Goal: Information Seeking & Learning: Learn about a topic

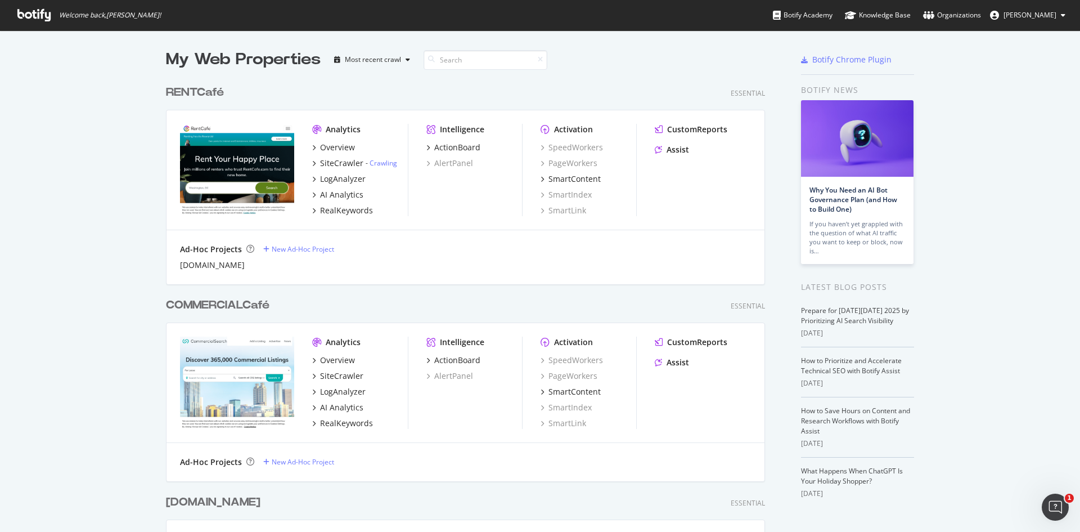
click at [202, 85] on div "RENTCafé" at bounding box center [195, 92] width 58 height 16
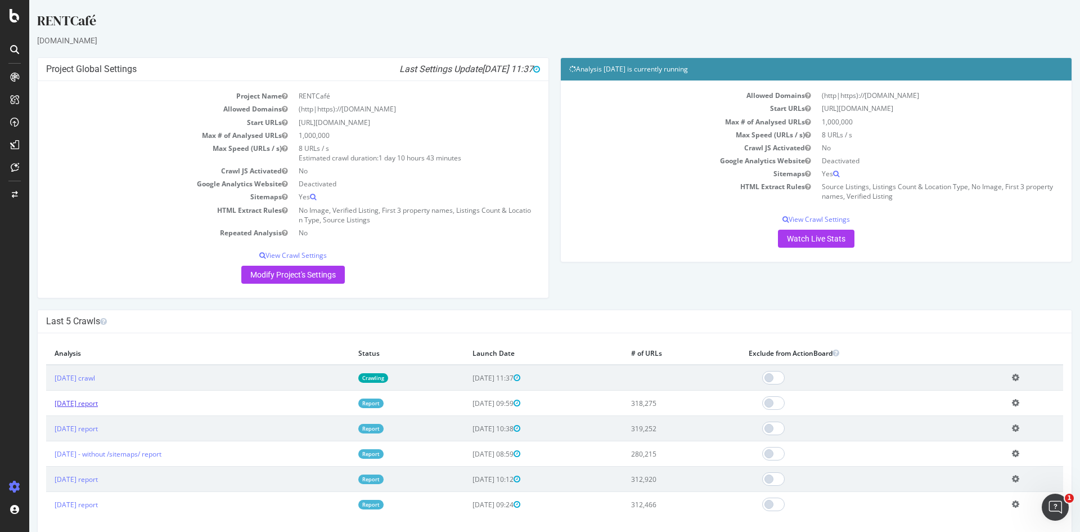
click at [98, 404] on link "2025 Sep. 17th report" at bounding box center [76, 403] width 43 height 10
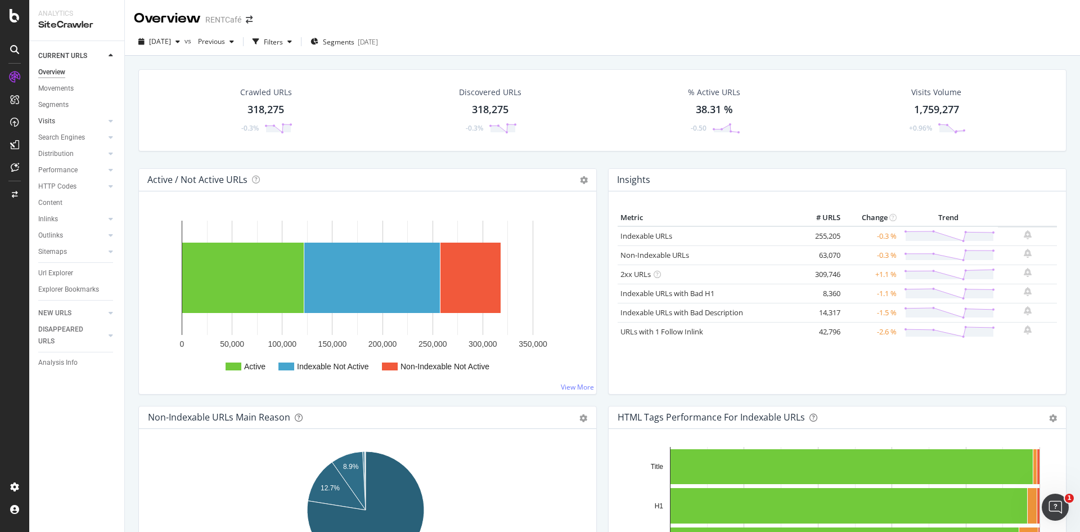
click at [89, 126] on link "Visits" at bounding box center [71, 121] width 67 height 12
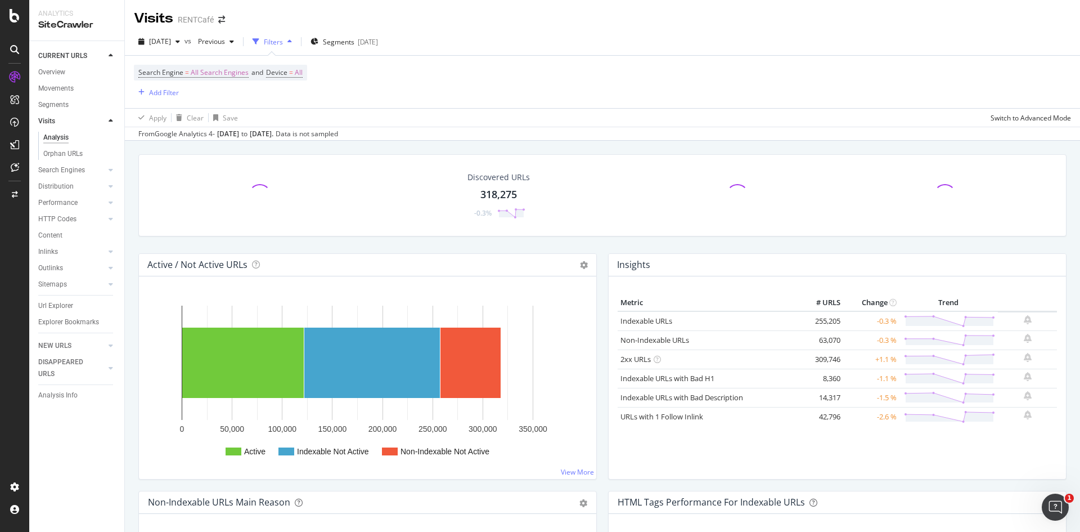
click at [110, 120] on icon at bounding box center [111, 121] width 4 height 7
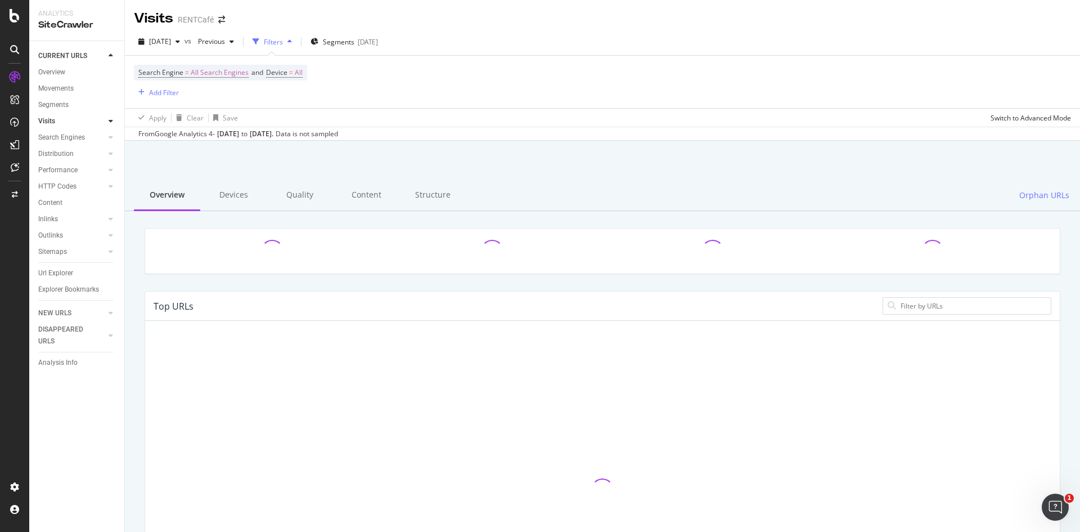
click at [110, 120] on icon at bounding box center [111, 121] width 4 height 7
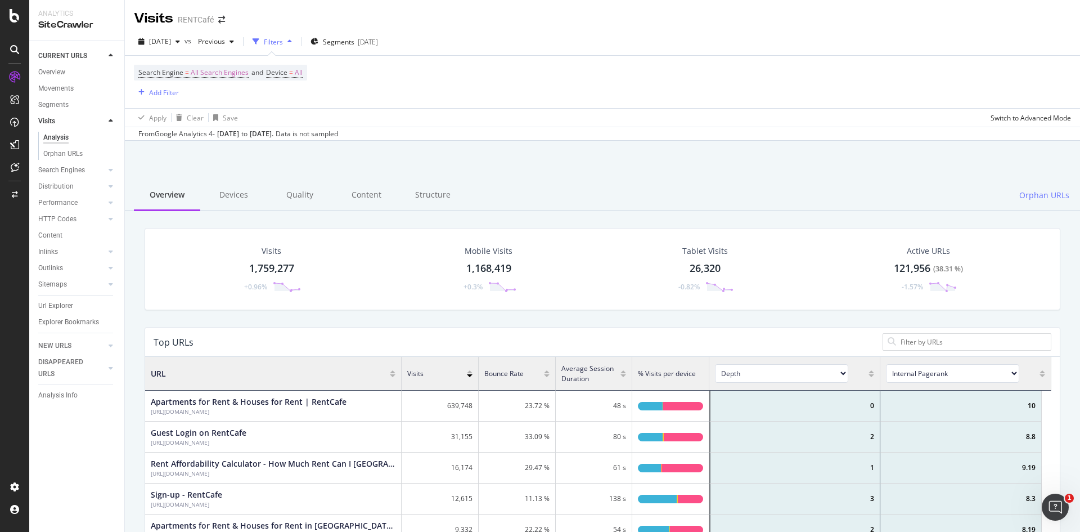
scroll to position [9, 9]
click at [52, 137] on div "Analysis" at bounding box center [55, 138] width 25 height 12
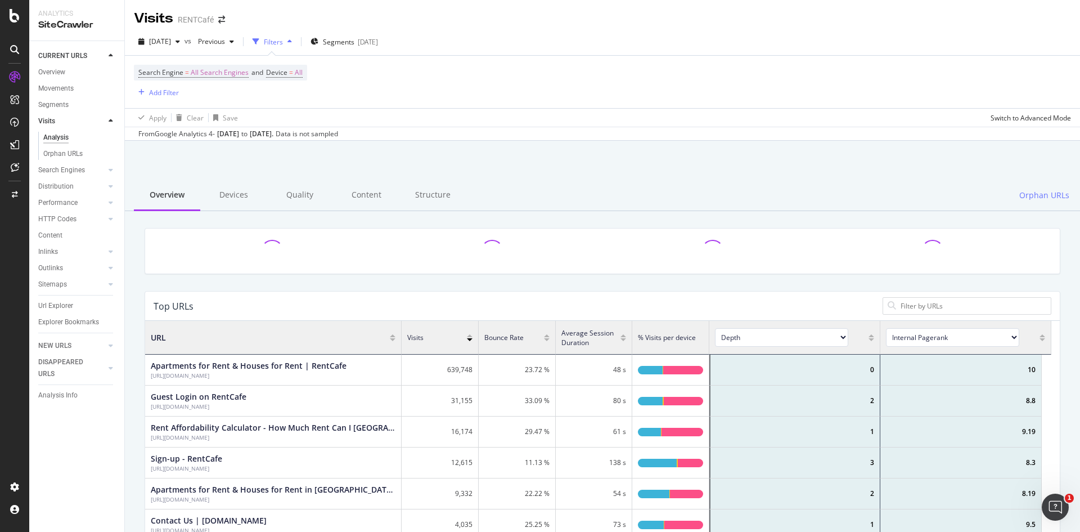
scroll to position [329, 898]
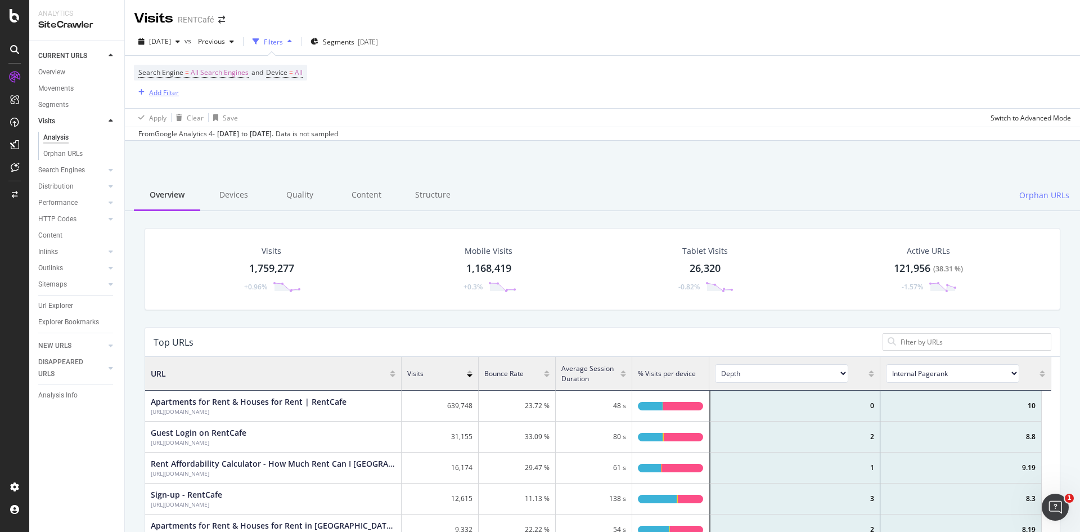
click at [159, 92] on div "Add Filter" at bounding box center [164, 93] width 30 height 10
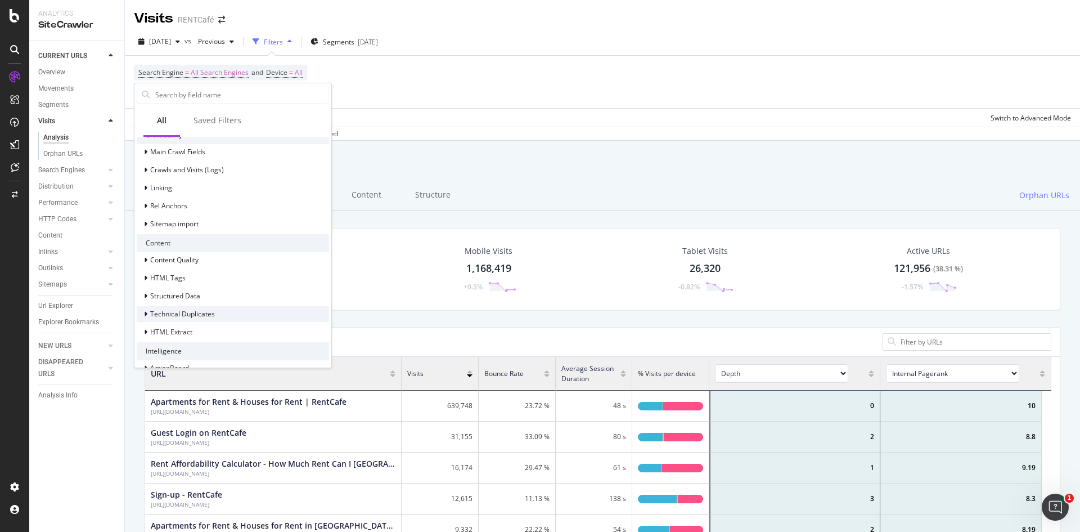
scroll to position [386, 0]
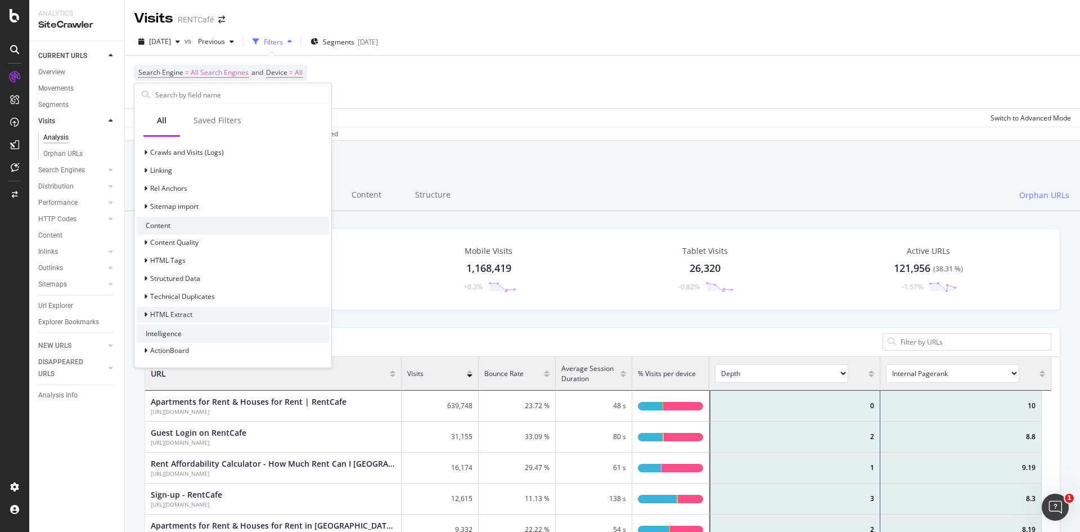
click at [181, 316] on span "HTML Extract" at bounding box center [171, 314] width 42 height 10
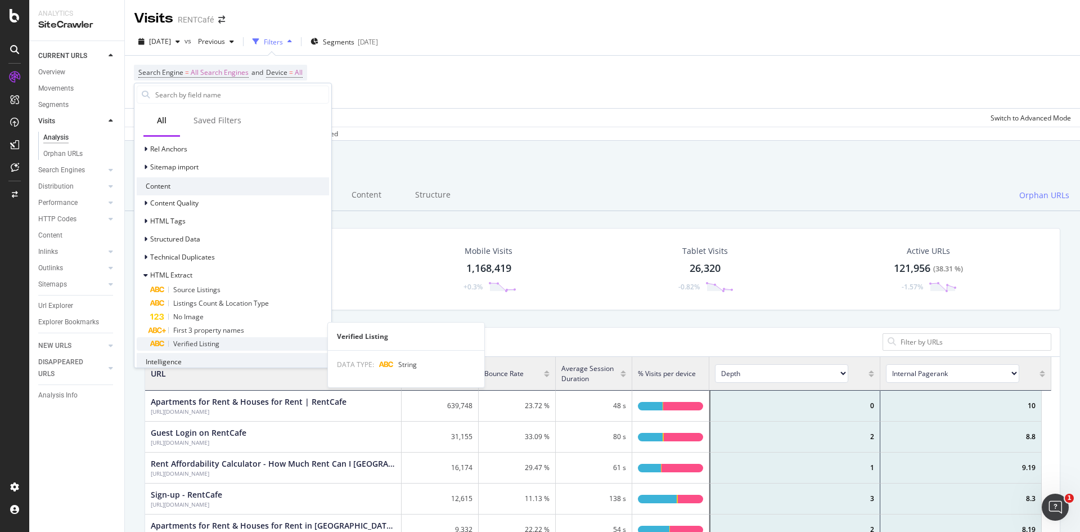
scroll to position [442, 0]
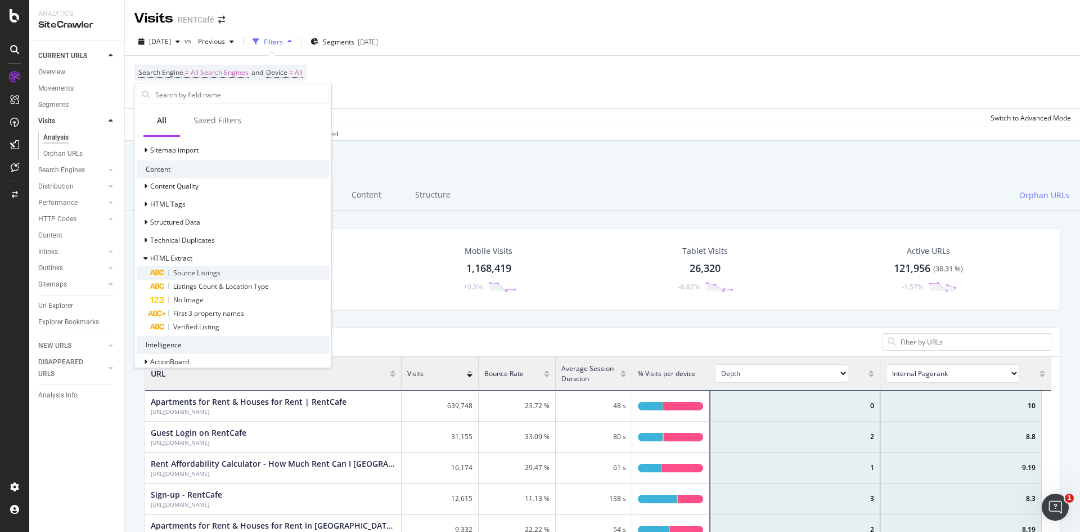
click at [210, 276] on span "Source Listings" at bounding box center [196, 273] width 47 height 10
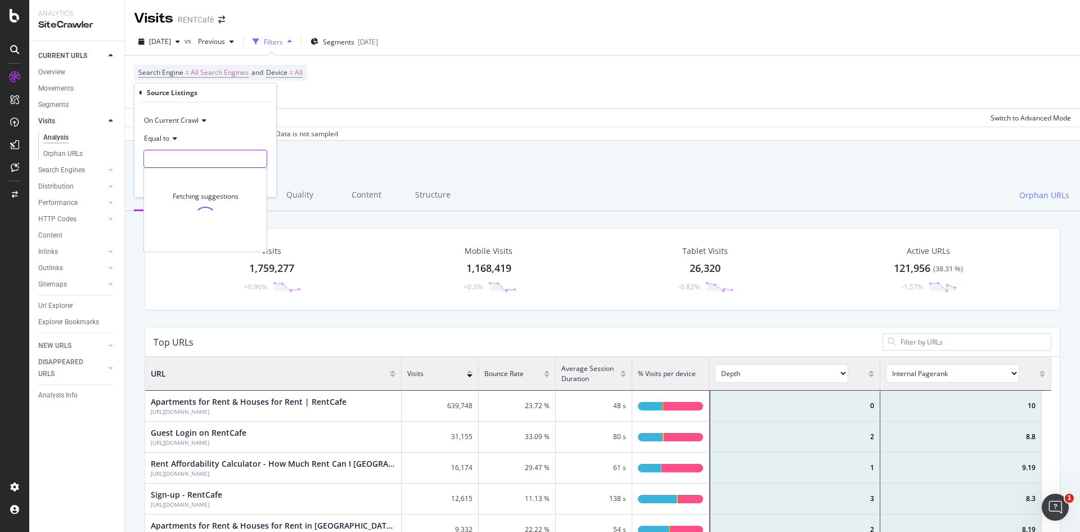
click at [217, 154] on input "text" at bounding box center [205, 159] width 123 height 18
click at [160, 187] on span "103" at bounding box center [186, 186] width 79 height 10
type input "103"
click at [182, 164] on input "103" at bounding box center [197, 159] width 106 height 18
click at [252, 187] on span "30,655 URLS" at bounding box center [247, 186] width 38 height 10
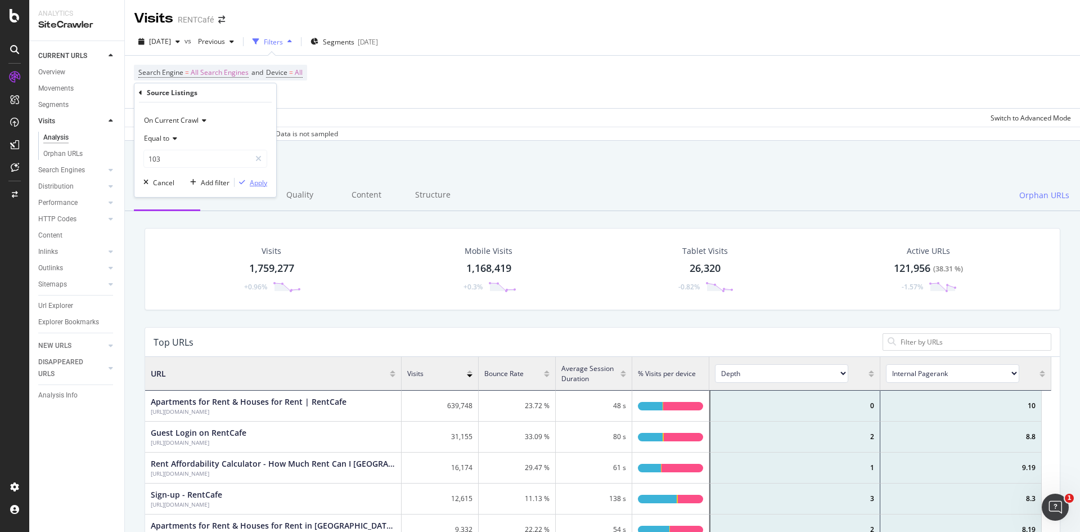
click at [254, 187] on div "Apply" at bounding box center [258, 183] width 17 height 10
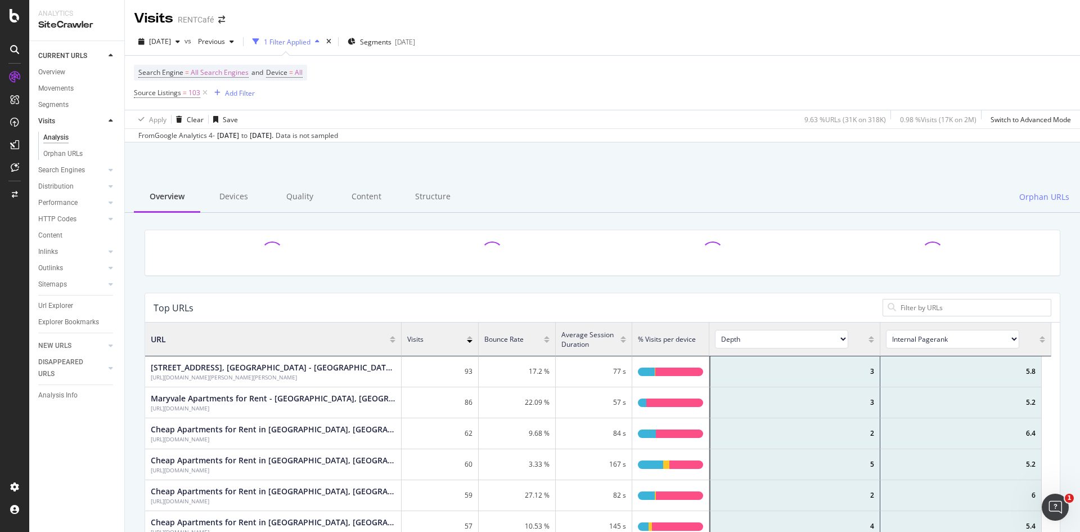
scroll to position [329, 898]
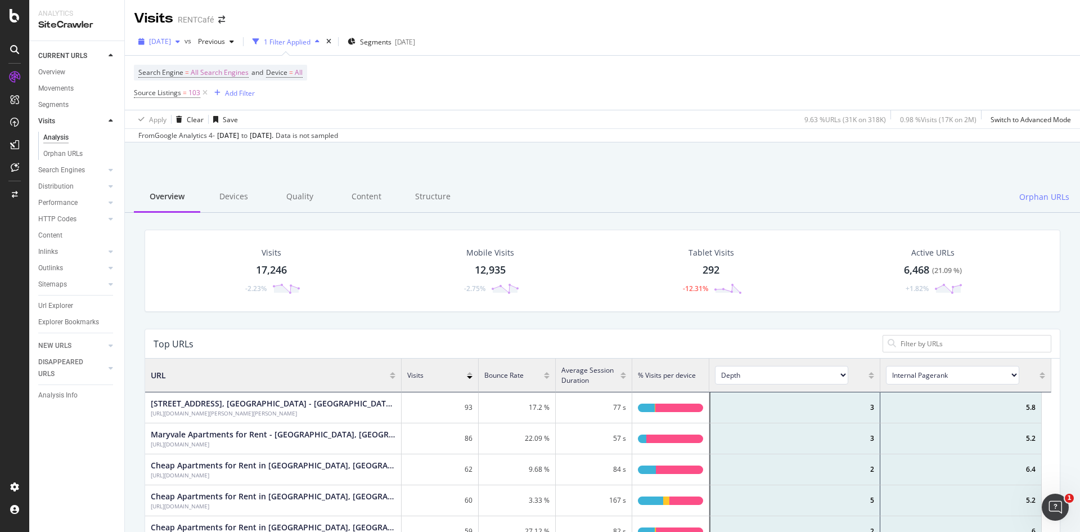
click at [171, 42] on span "[DATE]" at bounding box center [160, 42] width 22 height 10
click at [190, 145] on div "2025 Aug. 20th" at bounding box center [192, 144] width 85 height 10
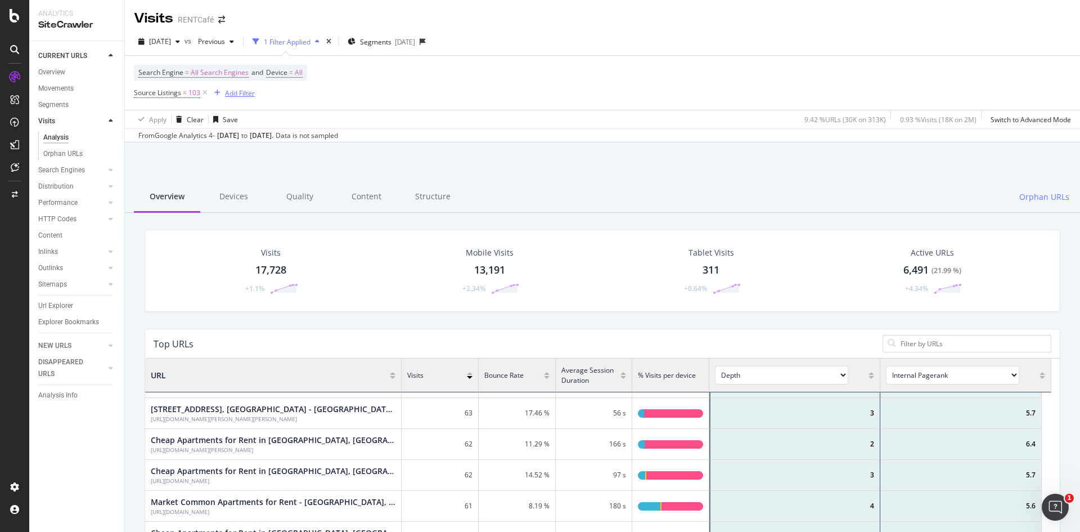
click at [245, 95] on div "Add Filter" at bounding box center [240, 93] width 30 height 10
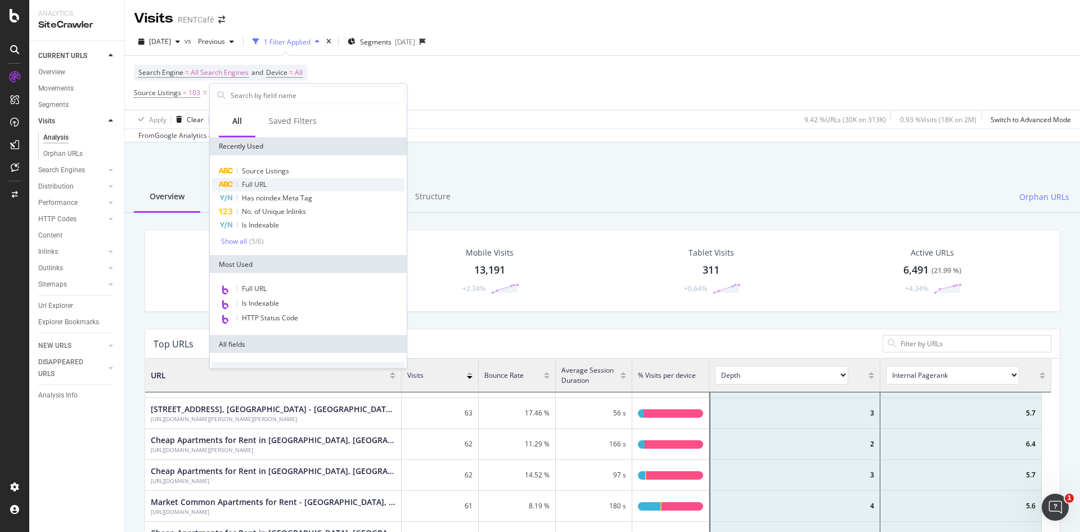
click at [263, 183] on span "Full URL" at bounding box center [254, 184] width 25 height 10
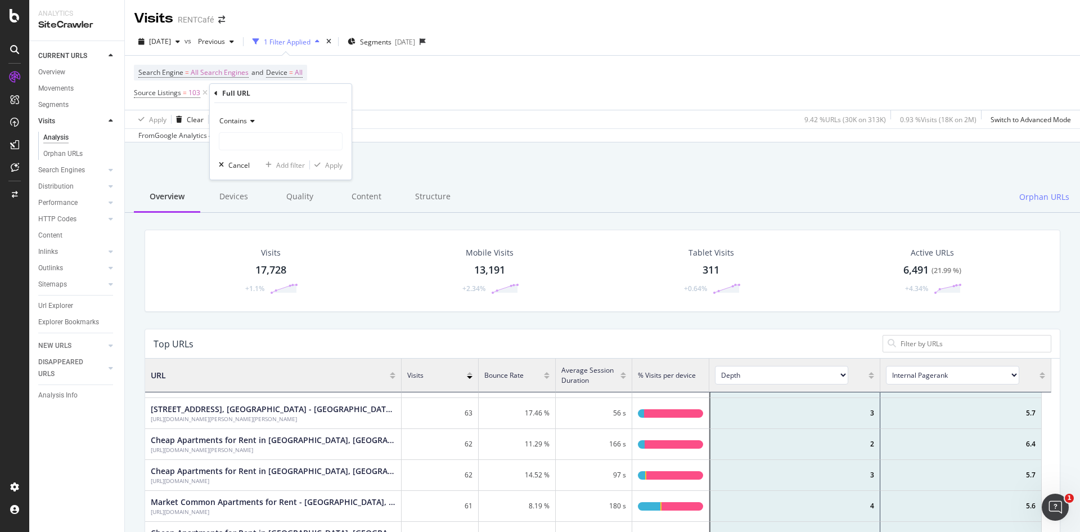
click at [249, 120] on icon at bounding box center [251, 121] width 8 height 7
click at [244, 248] on span "Doesn't contain" at bounding box center [248, 247] width 49 height 10
click at [259, 143] on input "text" at bounding box center [280, 141] width 123 height 18
type input "cheap"
click at [332, 165] on div "Apply" at bounding box center [333, 165] width 17 height 10
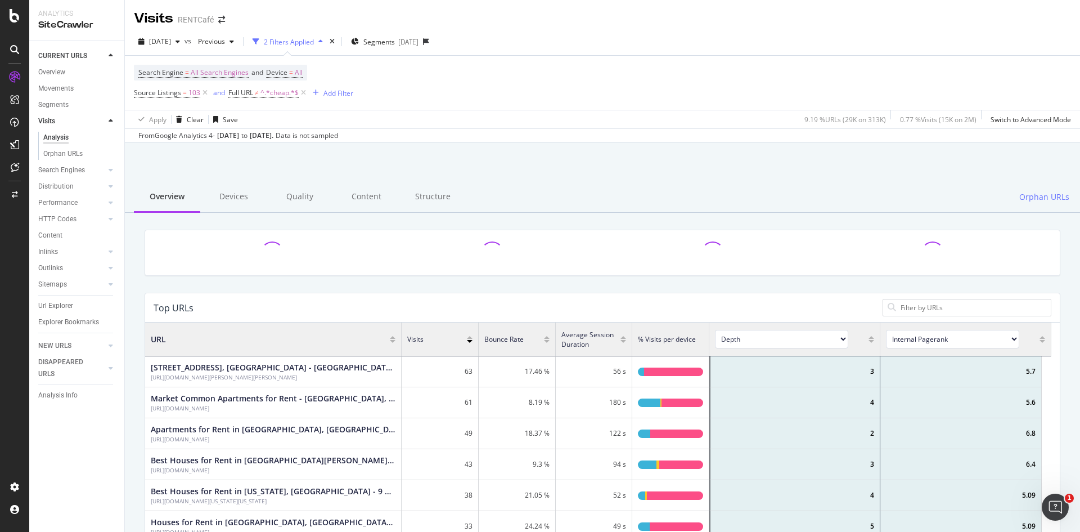
scroll to position [329, 898]
click at [307, 439] on div "https://www.rentcafe.com/apartments-for-rent/us/nj/hudson-county/union-city/" at bounding box center [273, 439] width 245 height 8
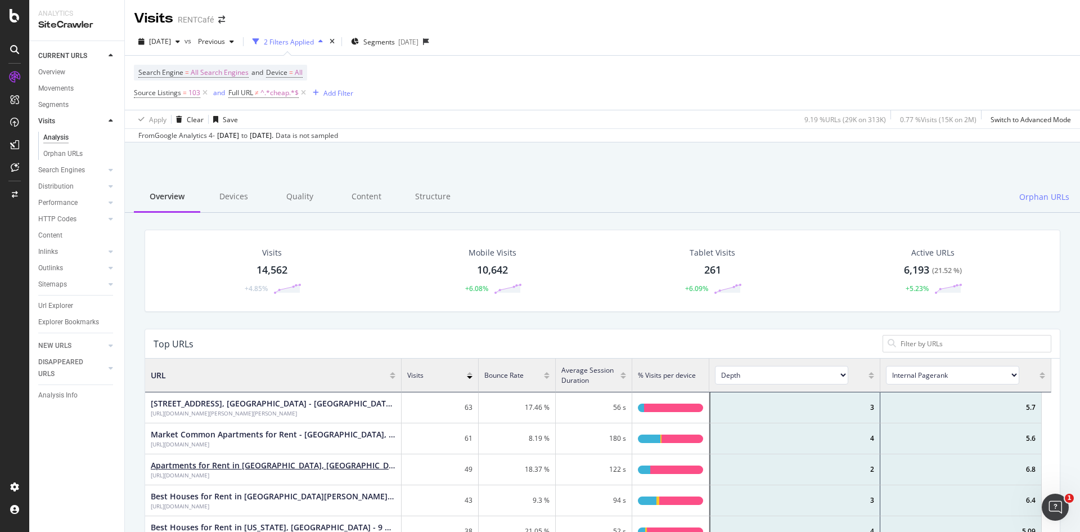
click at [339, 466] on div "Apartments for Rent in Union City, NJ - New Listings Daily" at bounding box center [273, 465] width 245 height 11
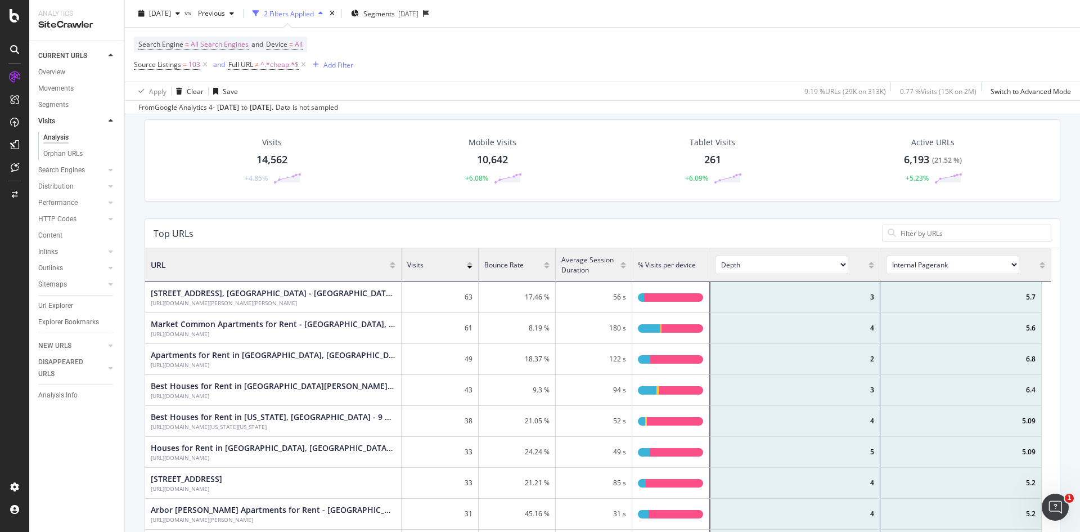
scroll to position [112, 0]
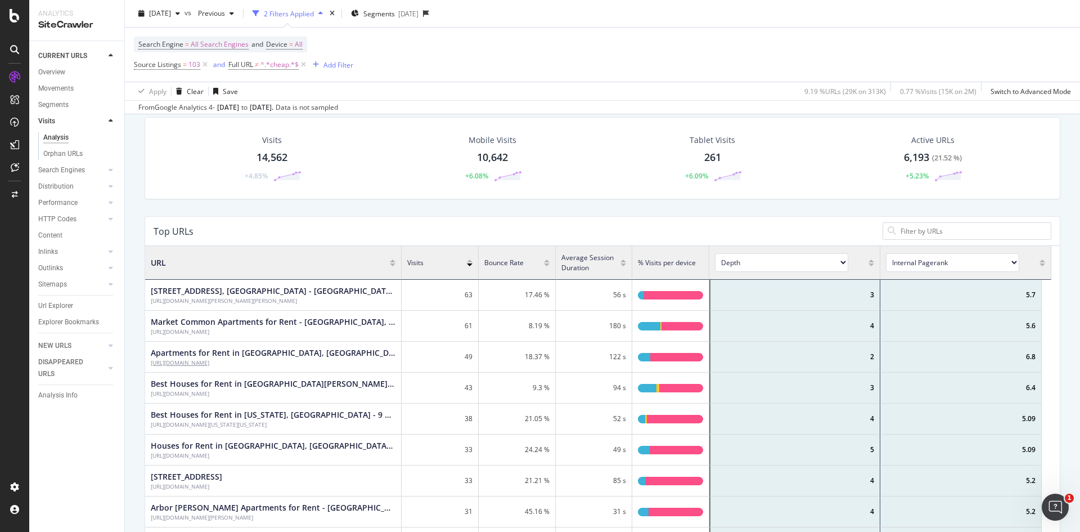
drag, startPoint x: 375, startPoint y: 363, endPoint x: 151, endPoint y: 364, distance: 223.9
click at [151, 364] on div "Apartments for Rent in Union City, NJ - New Listings Daily https://www.rentcafe…" at bounding box center [273, 356] width 256 height 31
copy div "https://www.rentcafe.com/apartments-for-rent/us/nj/hudson-county/union-city/"
click at [157, 65] on span "Source Listings" at bounding box center [157, 65] width 47 height 10
drag, startPoint x: 368, startPoint y: 396, endPoint x: 150, endPoint y: 394, distance: 218.8
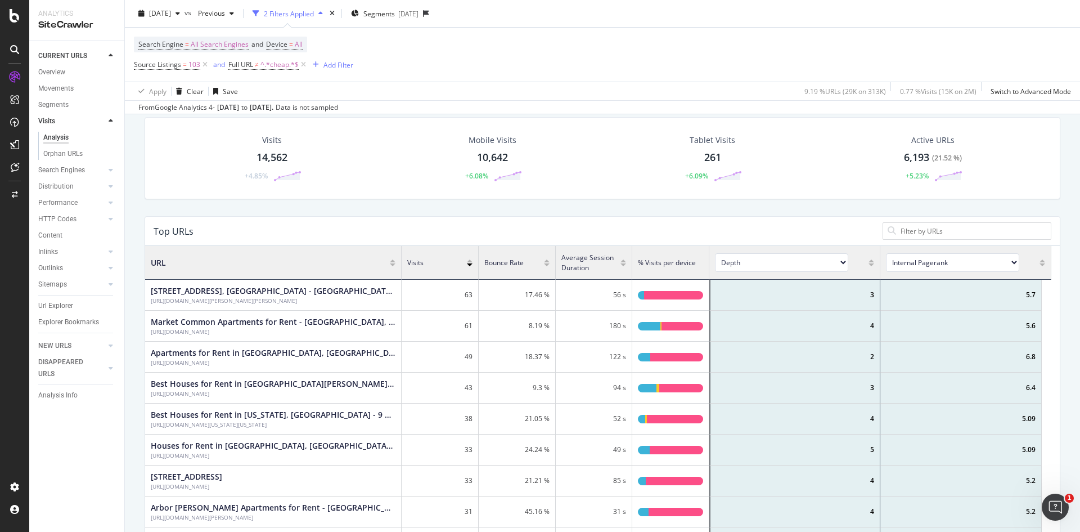
click at [150, 394] on div "Best Houses for Rent in Franklin, Warren County, OH - 24 Homes | RentCafe https…" at bounding box center [273, 387] width 256 height 31
copy div "https://www.rentcafe.com/houses-for-rent/us/oh/warren-county/franklin/"
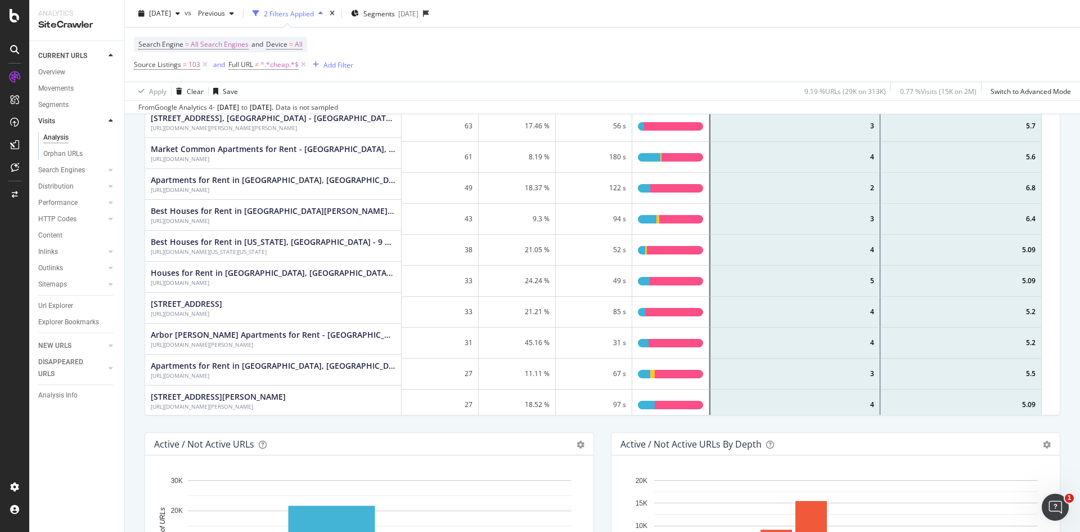
scroll to position [0, 0]
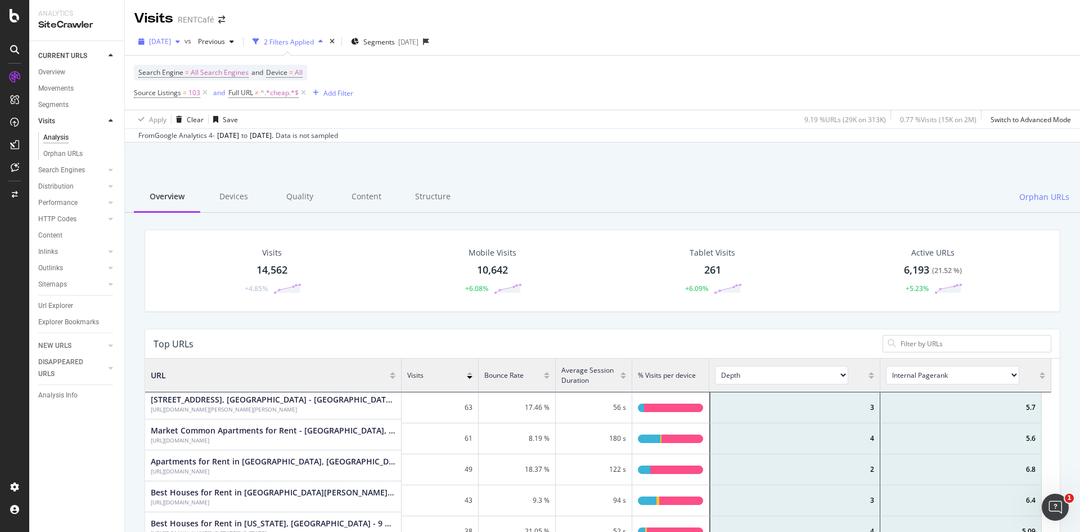
click at [171, 42] on span "2025 Aug. 20th" at bounding box center [160, 42] width 22 height 10
click at [204, 85] on div "[DATE]" at bounding box center [192, 82] width 85 height 10
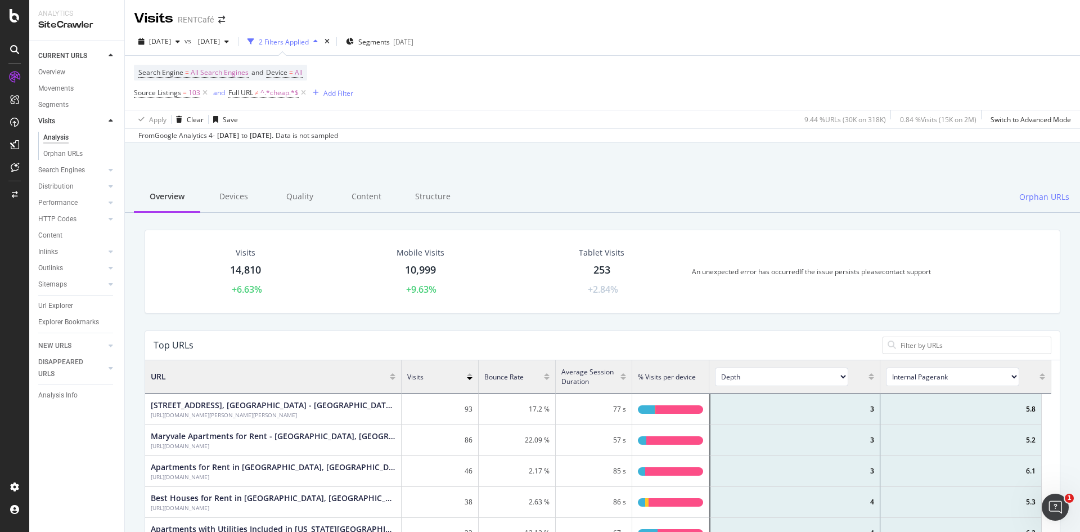
scroll to position [169, 0]
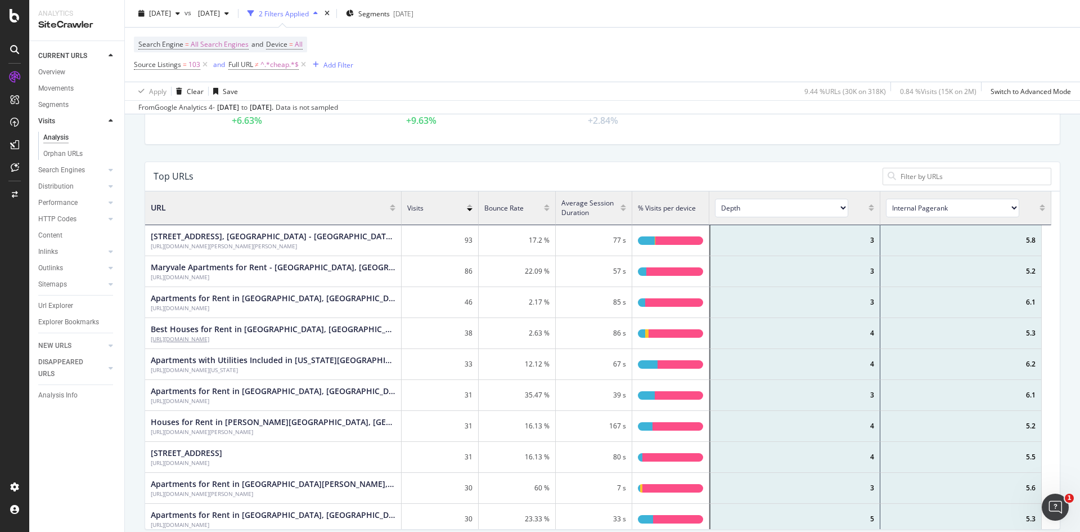
drag, startPoint x: 343, startPoint y: 340, endPoint x: 151, endPoint y: 337, distance: 192.4
click at [151, 337] on div "[URL][DOMAIN_NAME]" at bounding box center [273, 339] width 245 height 8
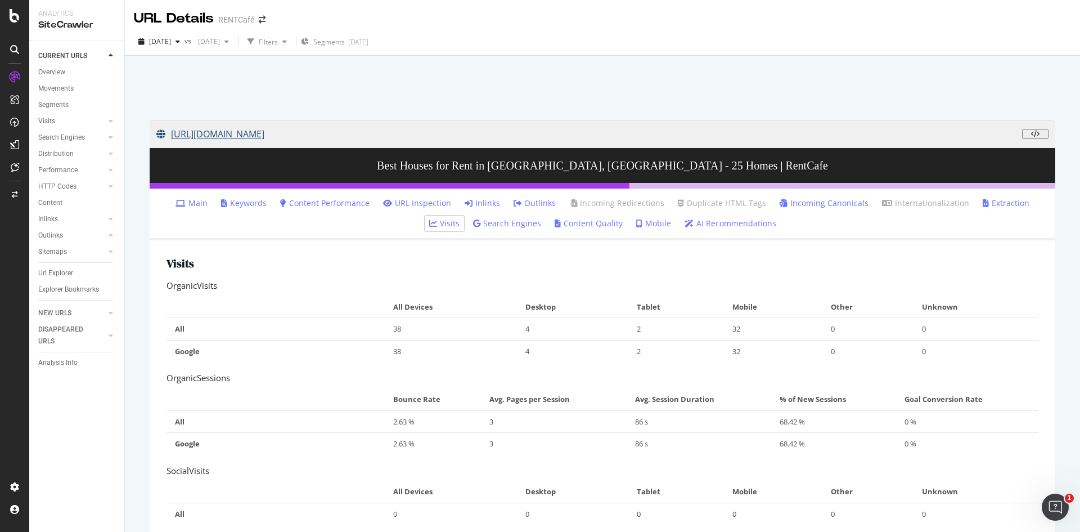
drag, startPoint x: 151, startPoint y: 337, endPoint x: 492, endPoint y: 128, distance: 399.9
click at [492, 128] on link "[URL][DOMAIN_NAME]" at bounding box center [589, 134] width 866 height 28
click at [393, 133] on link "[URL][DOMAIN_NAME]" at bounding box center [589, 134] width 866 height 28
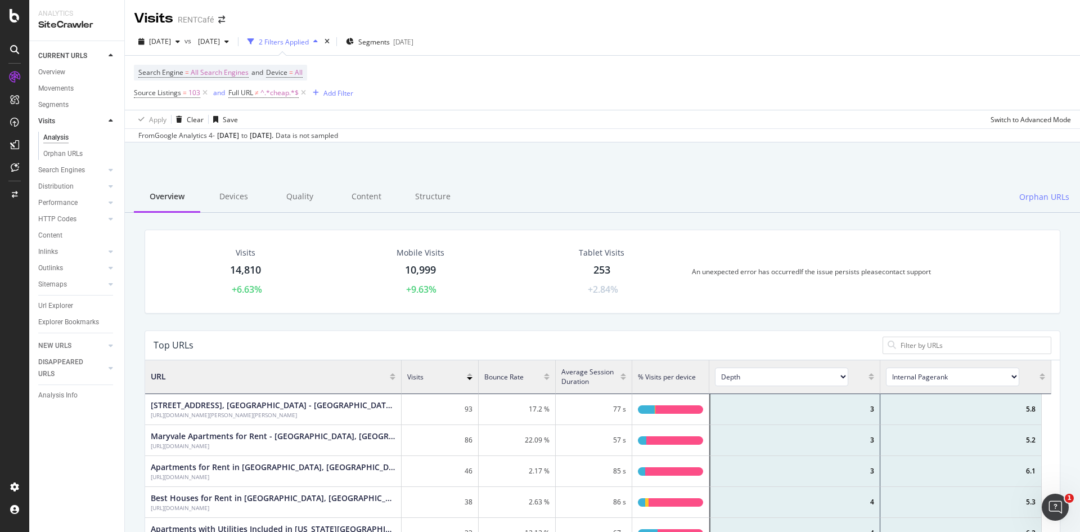
scroll to position [329, 898]
click at [220, 44] on span "2025 Aug. 7th" at bounding box center [206, 42] width 26 height 10
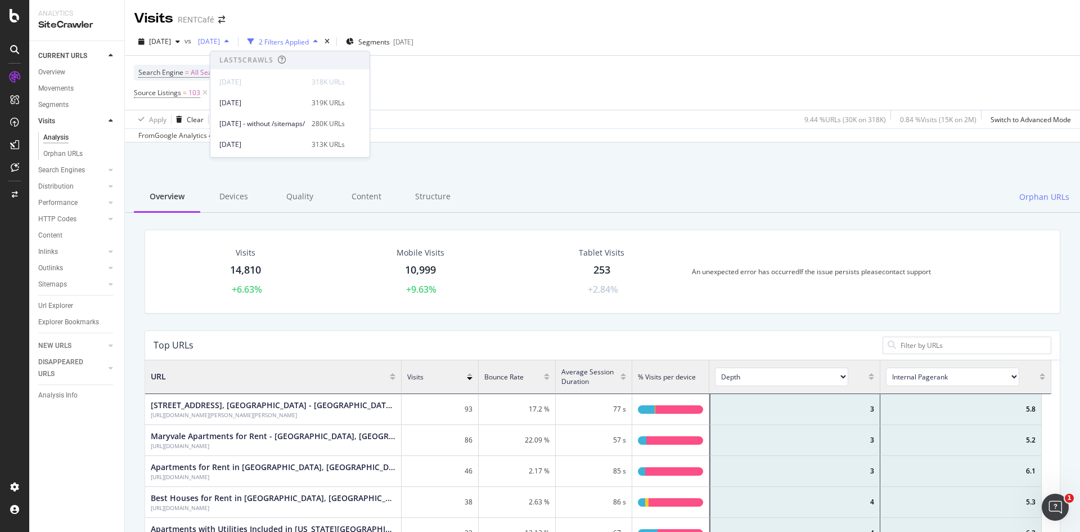
click at [220, 44] on span "2025 Aug. 7th" at bounding box center [206, 42] width 26 height 10
click at [540, 100] on div "Search Engine = All Search Engines and Device = All Source Listings = 103 and F…" at bounding box center [602, 83] width 937 height 54
click at [171, 45] on span "[DATE]" at bounding box center [160, 42] width 22 height 10
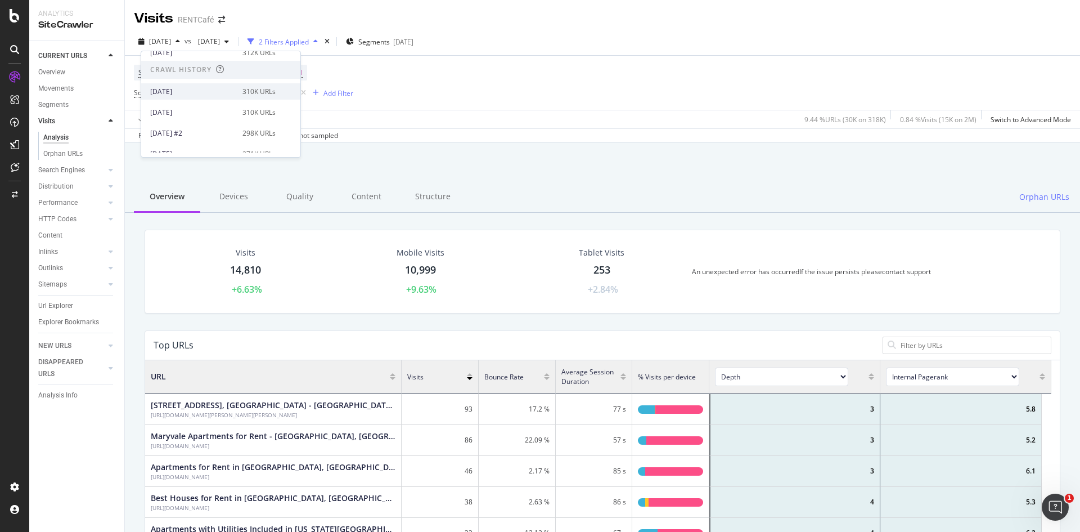
scroll to position [0, 0]
click at [629, 154] on div at bounding box center [602, 171] width 928 height 48
click at [171, 44] on span "[DATE]" at bounding box center [160, 42] width 22 height 10
click at [171, 42] on span "[DATE]" at bounding box center [160, 42] width 22 height 10
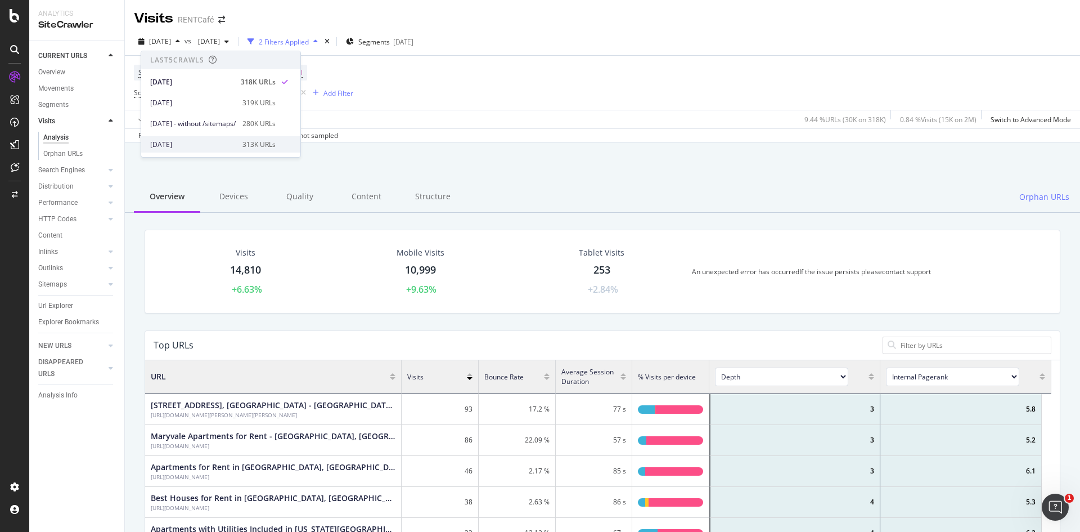
click at [186, 141] on div "2025 Aug. 20th" at bounding box center [192, 144] width 85 height 10
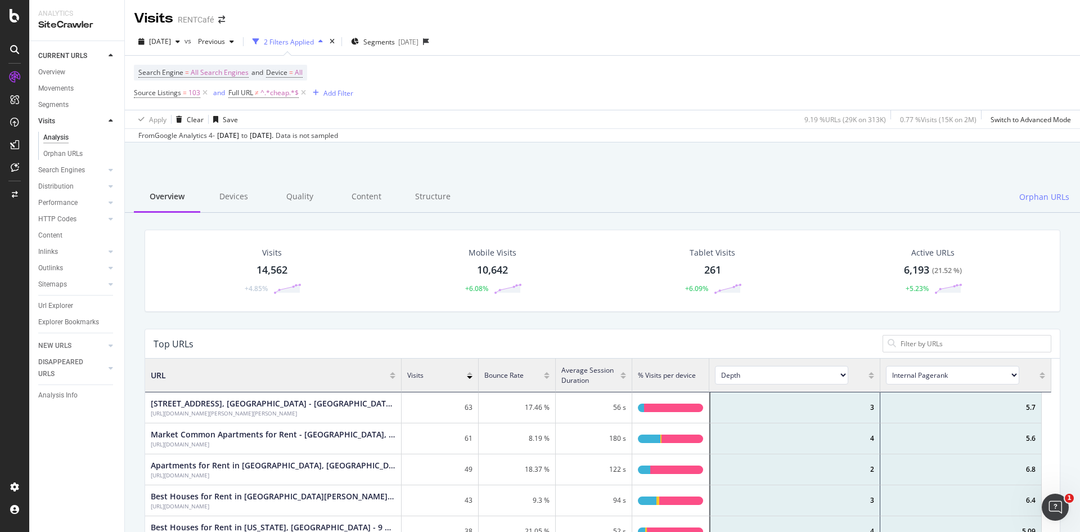
scroll to position [329, 898]
click at [171, 43] on span "2025 Aug. 20th" at bounding box center [160, 42] width 22 height 10
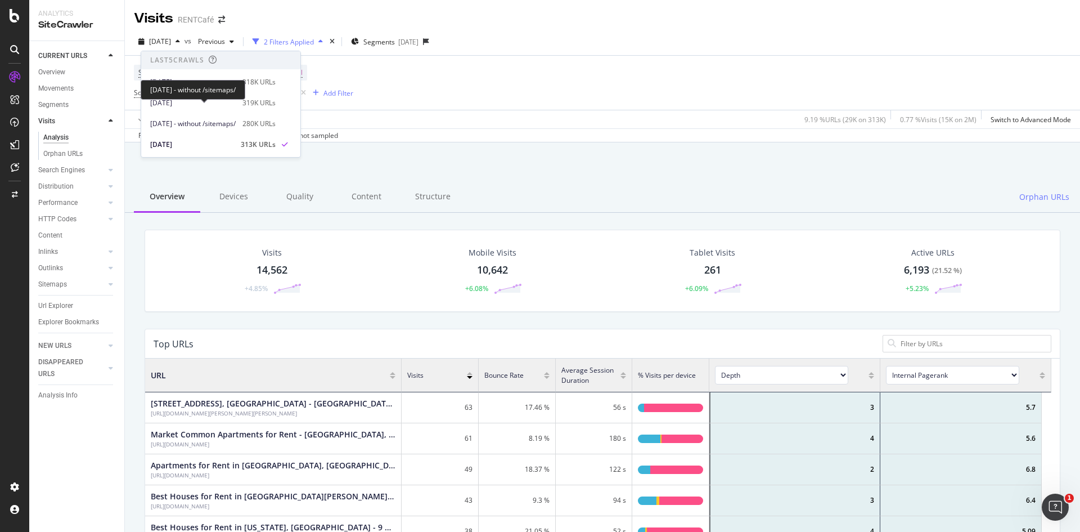
scroll to position [56, 0]
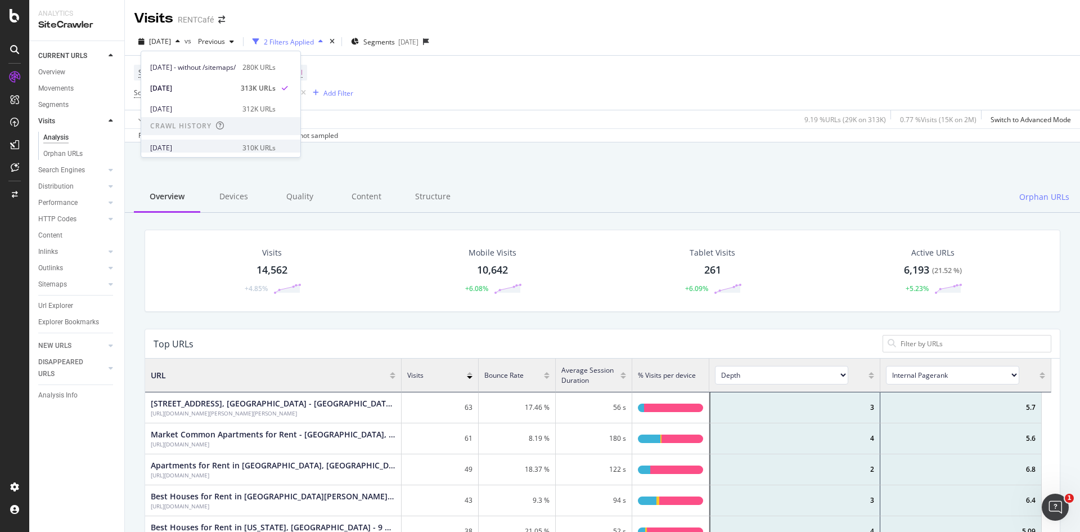
click at [185, 145] on div "2025 Jul. 29th" at bounding box center [192, 148] width 85 height 10
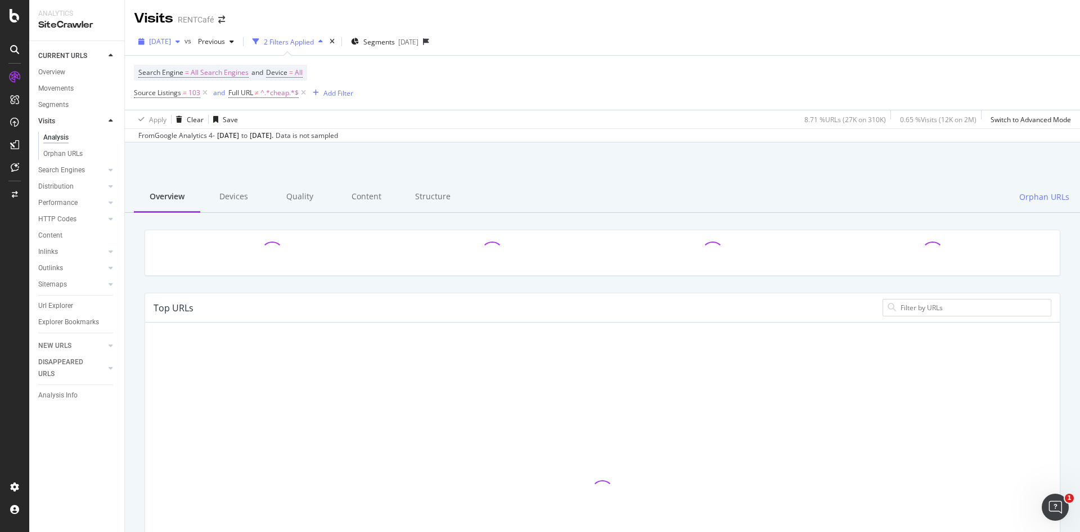
click at [171, 40] on span "2025 Jul. 29th" at bounding box center [160, 42] width 22 height 10
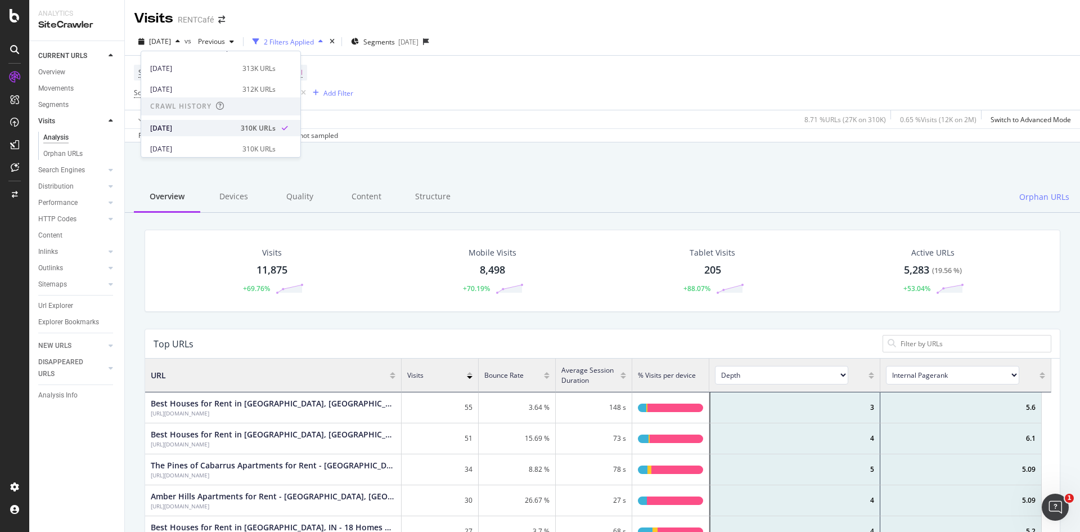
scroll to position [56, 0]
click at [485, 91] on div "Search Engine = All Search Engines and Device = All Source Listings = 103 and F…" at bounding box center [602, 83] width 937 height 54
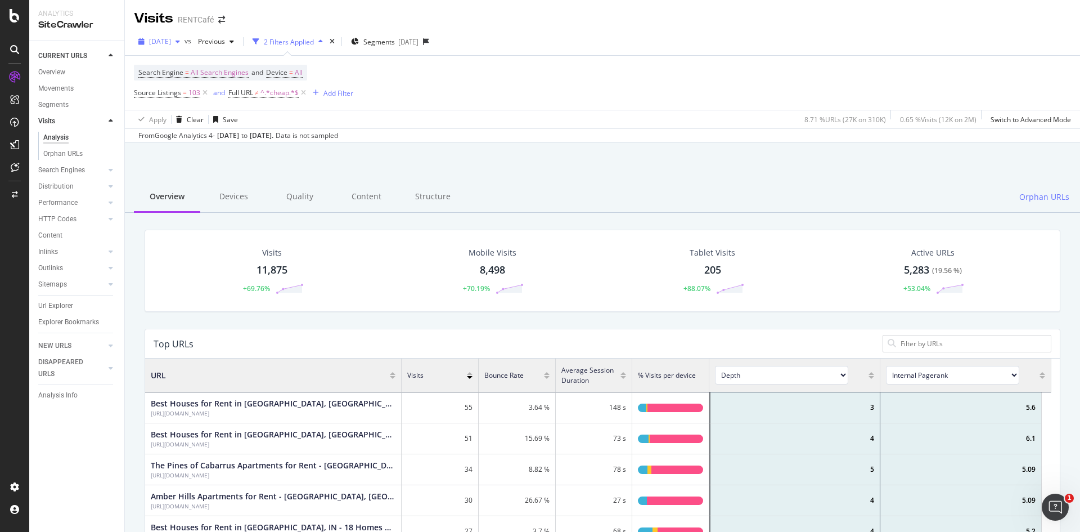
click at [171, 44] on span "2025 Jul. 29th" at bounding box center [160, 42] width 22 height 10
click at [199, 129] on div "2025 May. 26th #2" at bounding box center [192, 133] width 85 height 10
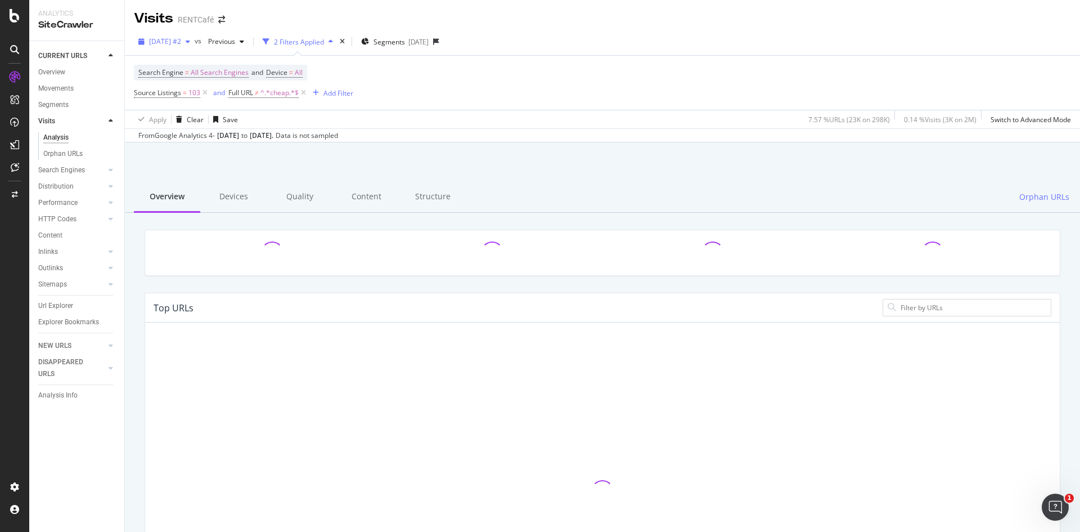
click at [181, 40] on span "2025 May. 26th #2" at bounding box center [165, 42] width 32 height 10
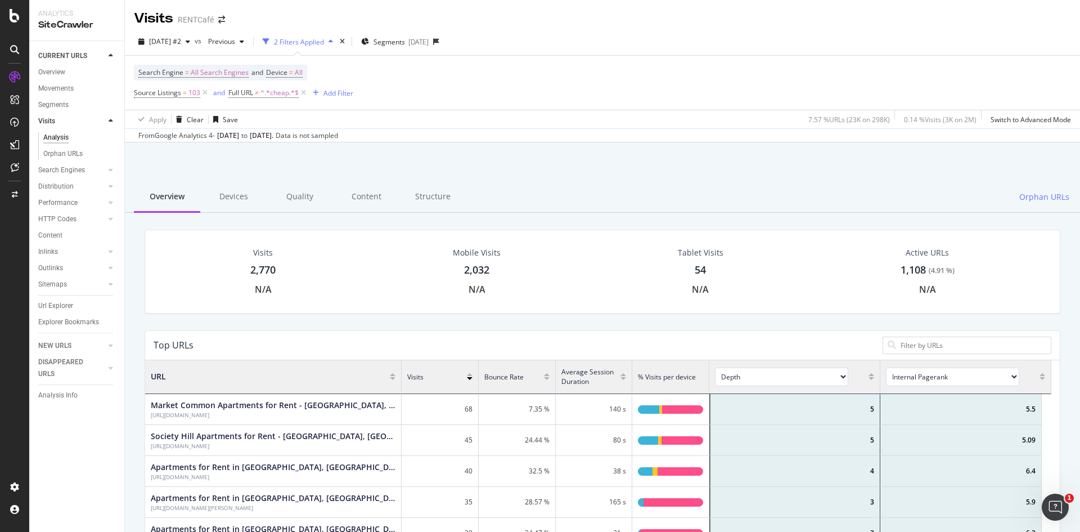
scroll to position [9, 9]
click at [181, 44] on span "2025 May. 26th #2" at bounding box center [165, 42] width 32 height 10
click at [217, 96] on div "[DATE]" at bounding box center [192, 98] width 85 height 10
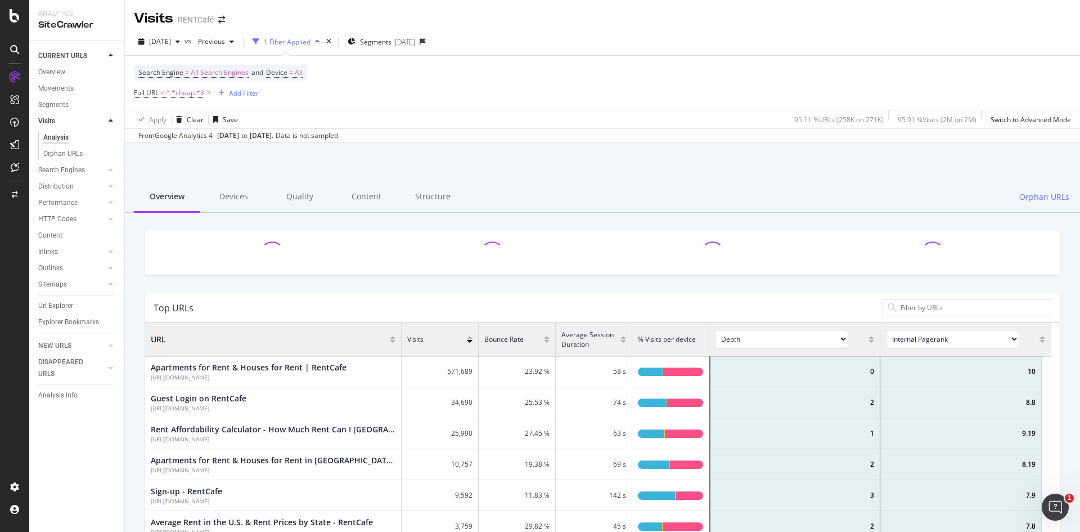
scroll to position [329, 898]
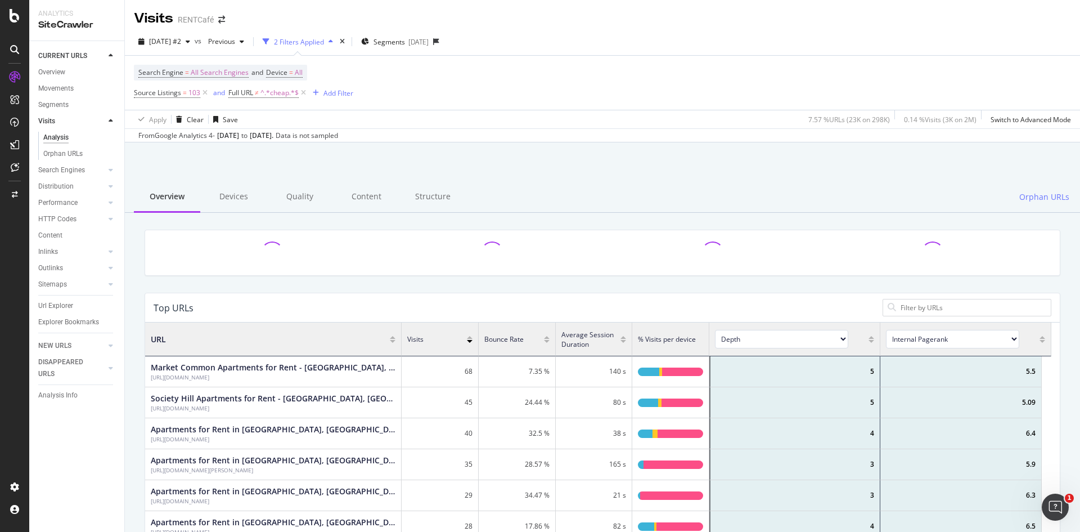
scroll to position [329, 898]
click at [181, 37] on span "2025 May. 26th #2" at bounding box center [165, 42] width 32 height 10
click at [197, 82] on div "[DATE]" at bounding box center [192, 82] width 85 height 10
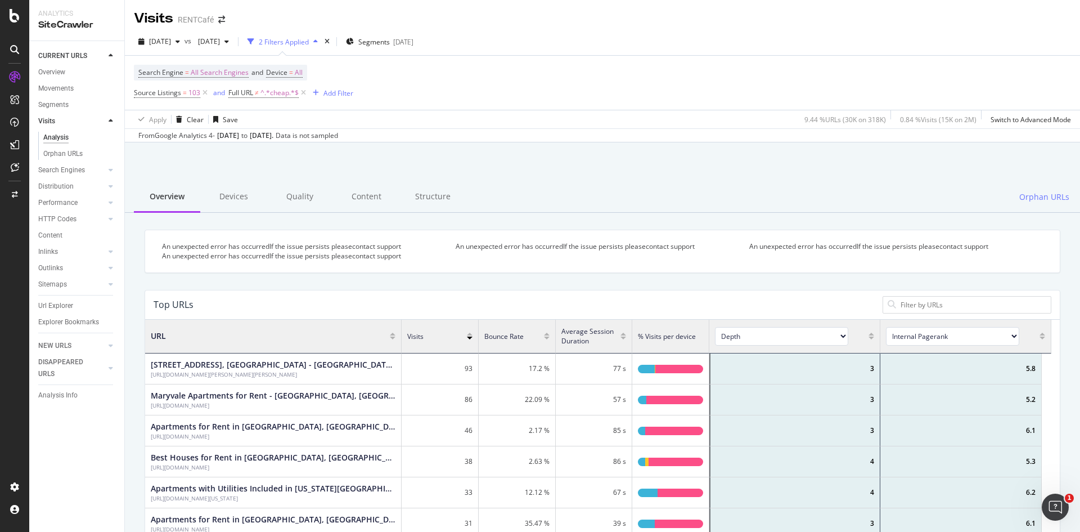
scroll to position [9, 9]
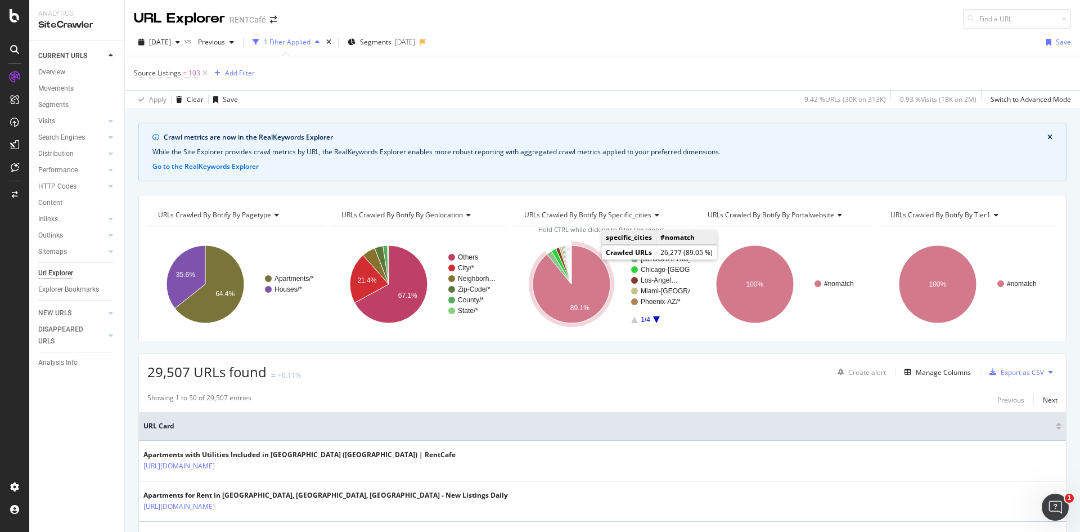
scroll to position [112, 0]
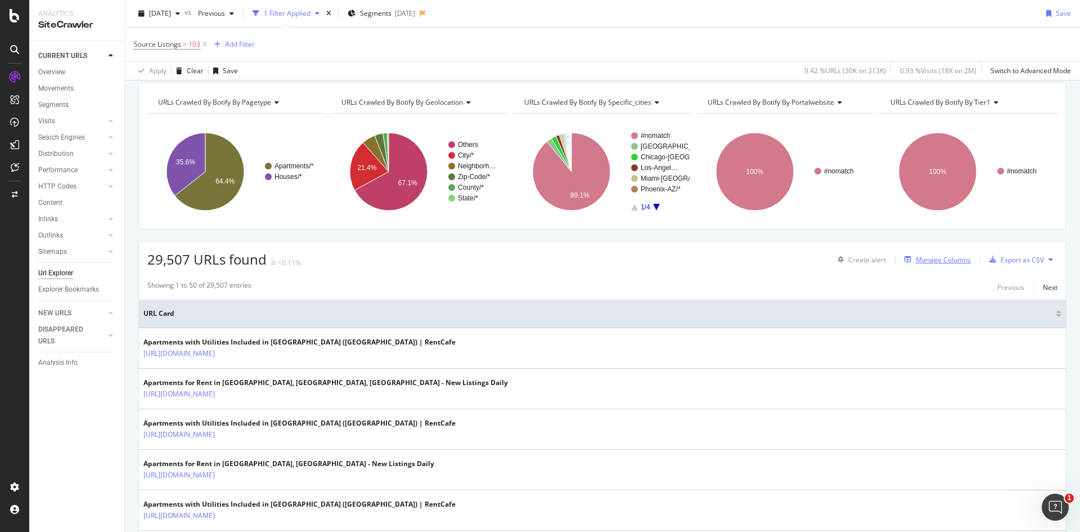
click at [926, 263] on div "Manage Columns" at bounding box center [943, 260] width 55 height 10
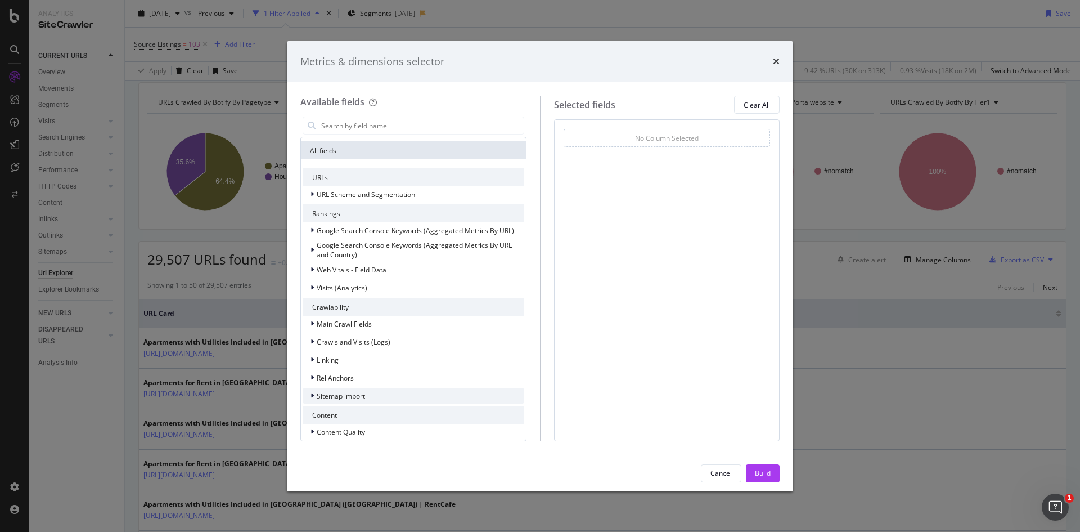
scroll to position [240, 0]
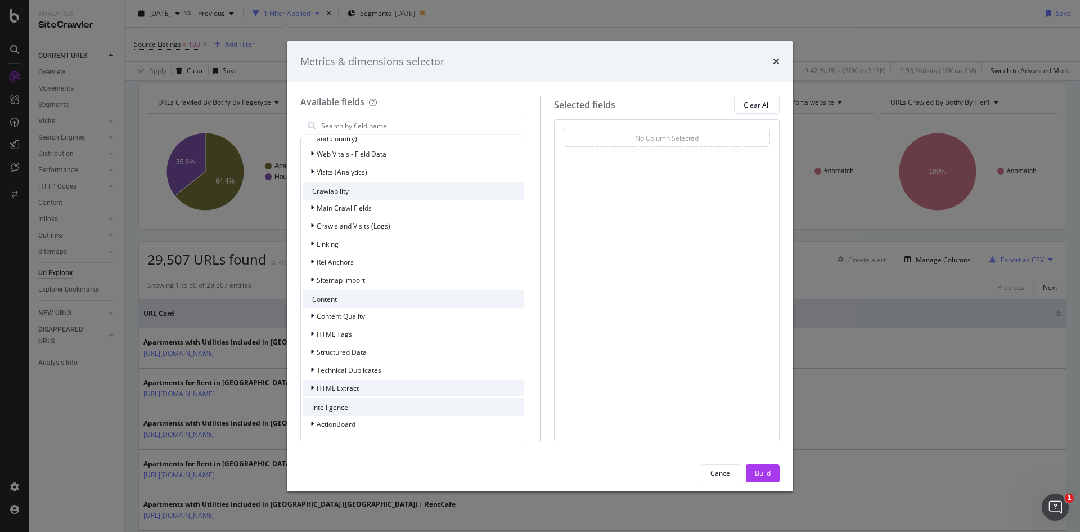
click at [354, 385] on span "HTML Extract" at bounding box center [338, 388] width 42 height 10
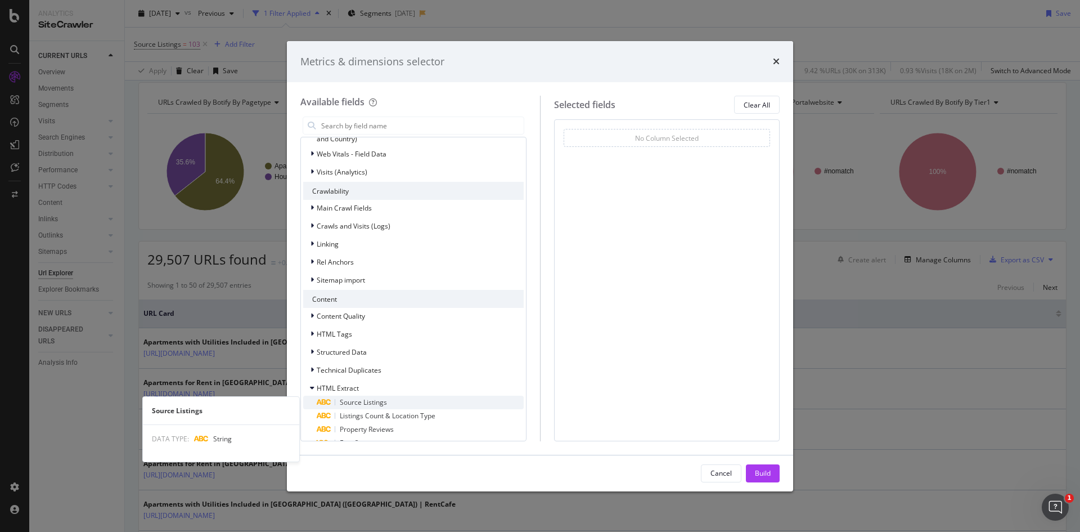
click at [366, 404] on span "Source Listings" at bounding box center [363, 402] width 47 height 10
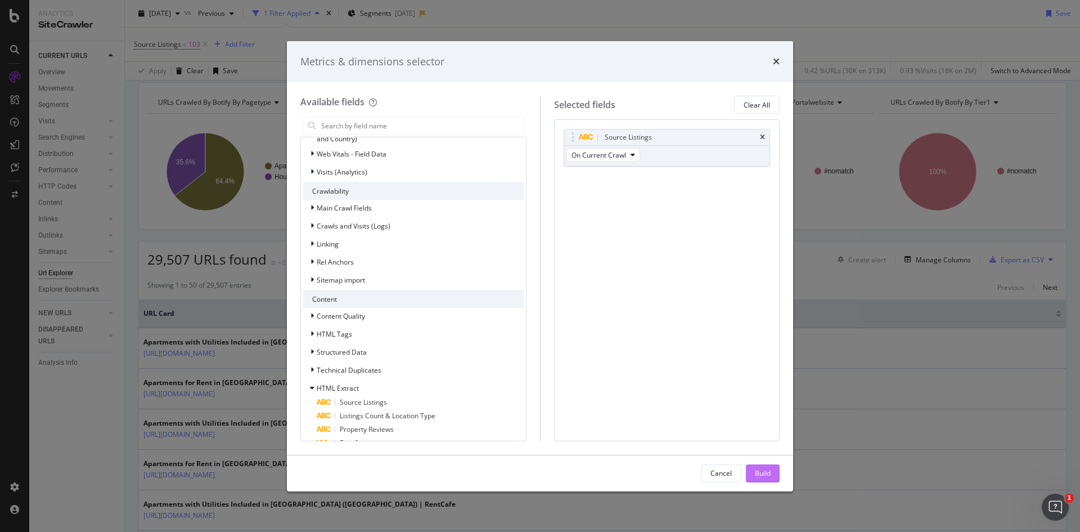
click at [758, 470] on div "Build" at bounding box center [763, 473] width 16 height 10
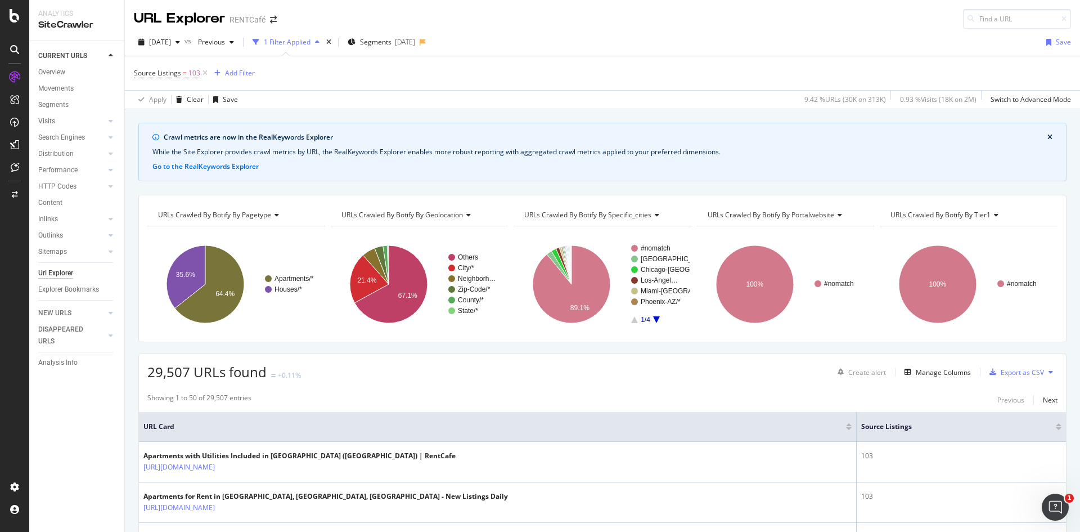
click at [963, 212] on span "URLs Crawled By Botify By tier1" at bounding box center [940, 215] width 100 height 10
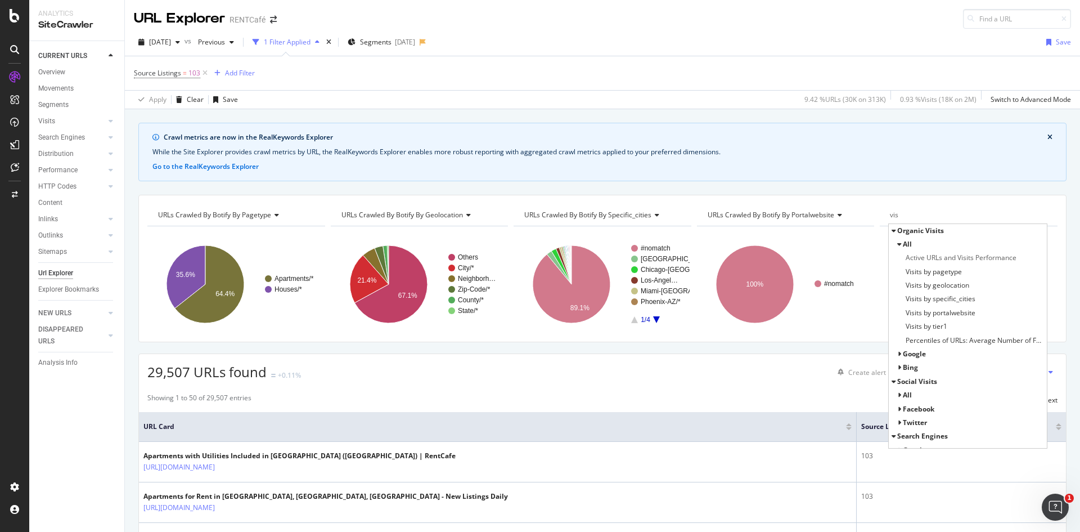
type input "vis"
click at [897, 244] on icon at bounding box center [899, 244] width 4 height 7
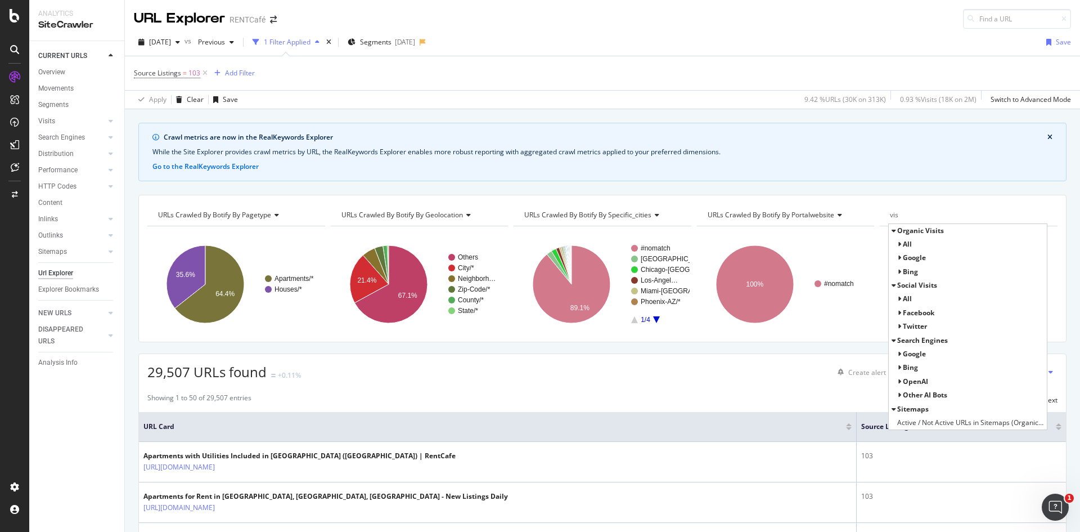
click at [897, 244] on icon at bounding box center [899, 244] width 4 height 7
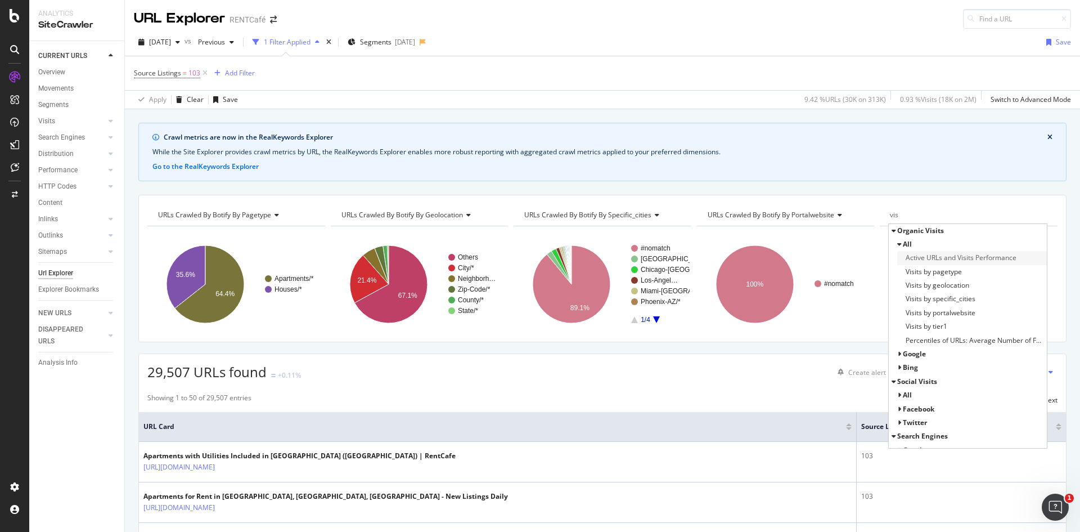
click at [952, 256] on span "Active URLs and Visits Performance" at bounding box center [961, 257] width 111 height 11
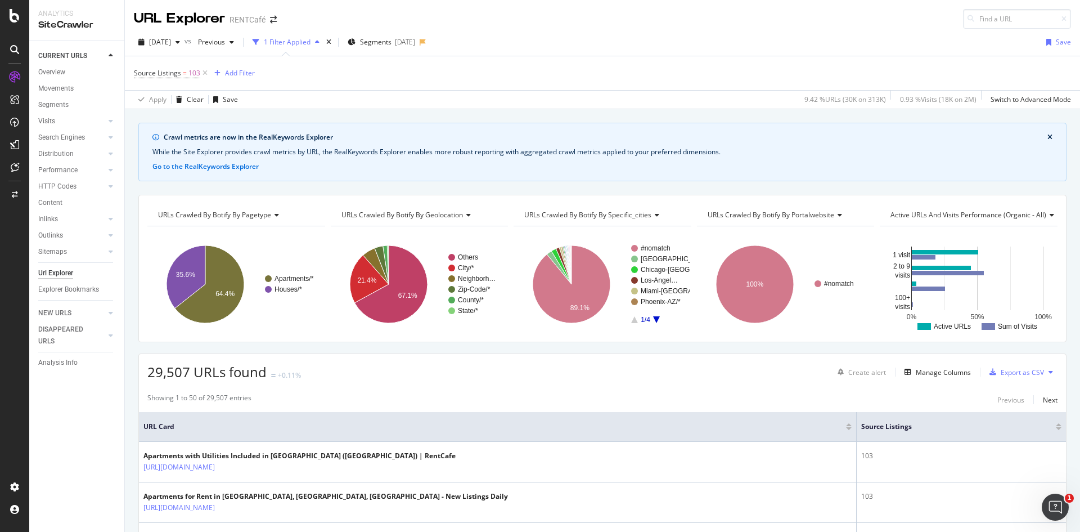
click at [966, 215] on span "Active URLs and Visits Performance (organic - all)" at bounding box center [968, 215] width 156 height 10
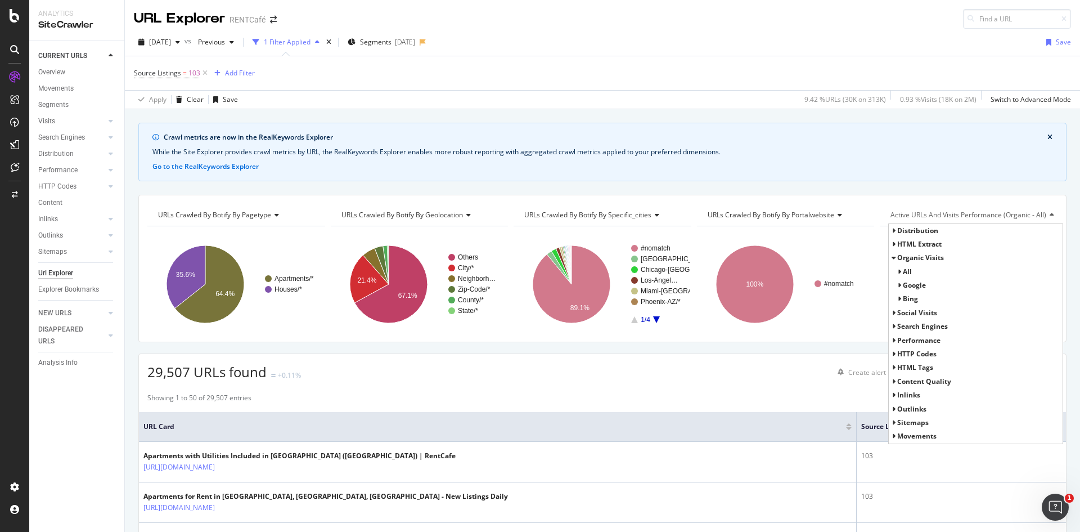
click at [895, 284] on div "google" at bounding box center [976, 284] width 174 height 13
click at [897, 284] on icon at bounding box center [899, 285] width 4 height 7
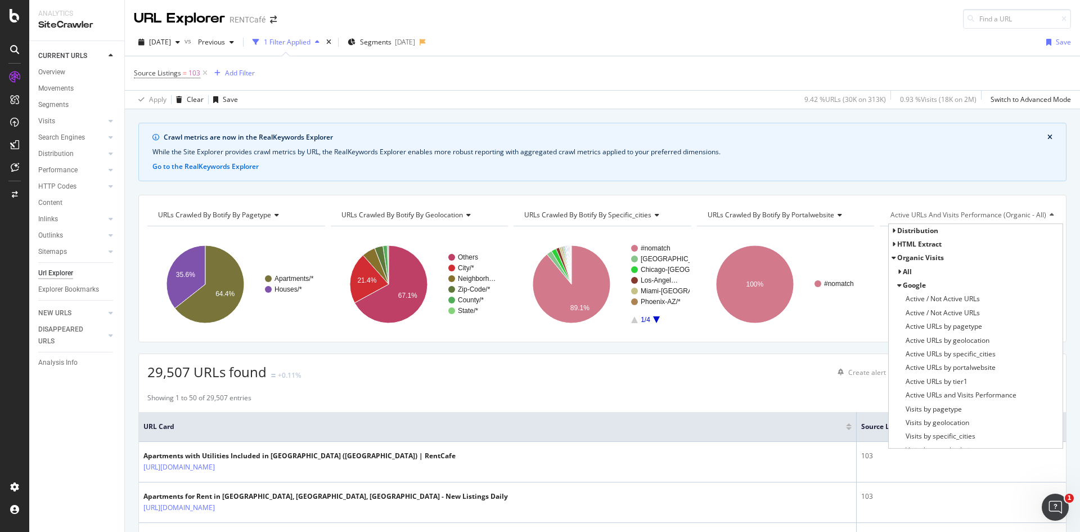
click at [897, 268] on icon at bounding box center [899, 271] width 4 height 7
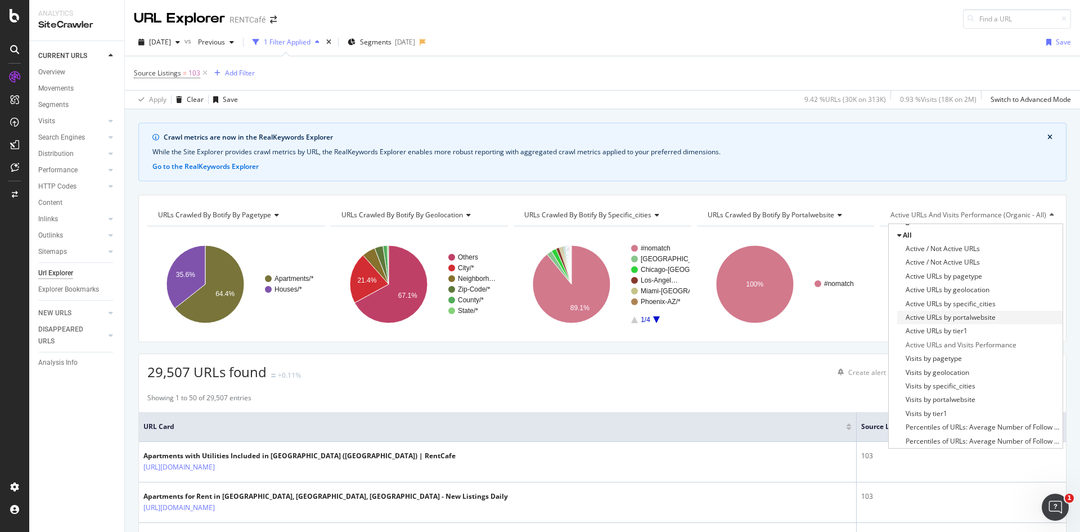
scroll to position [56, 0]
click at [971, 342] on div "Visits by pagetype" at bounding box center [979, 338] width 165 height 13
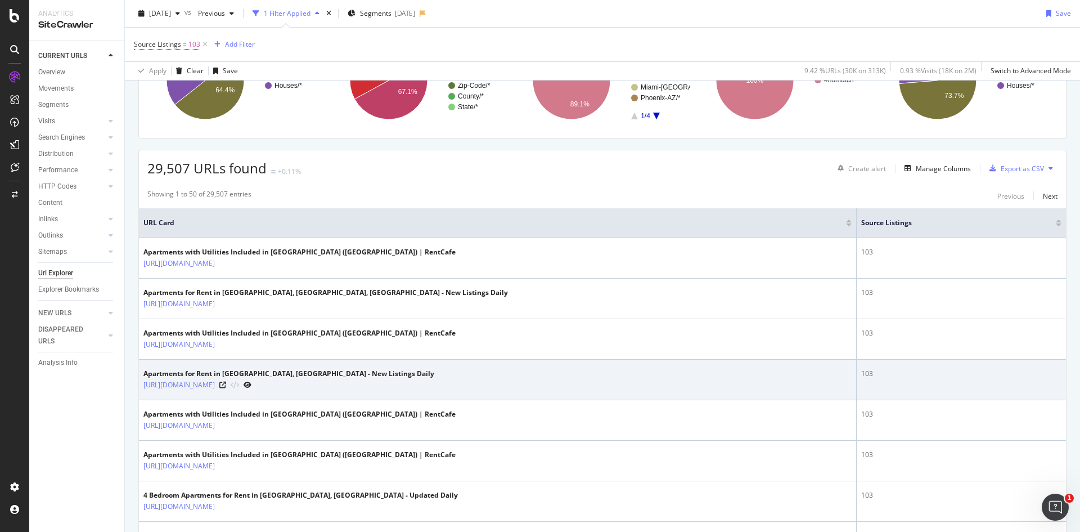
scroll to position [225, 0]
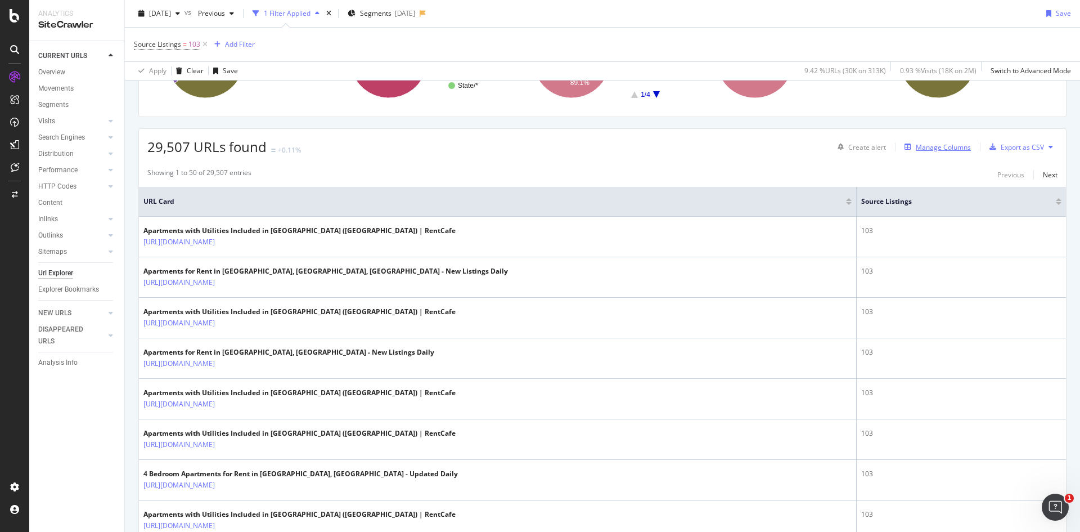
click at [939, 148] on div "Manage Columns" at bounding box center [943, 147] width 55 height 10
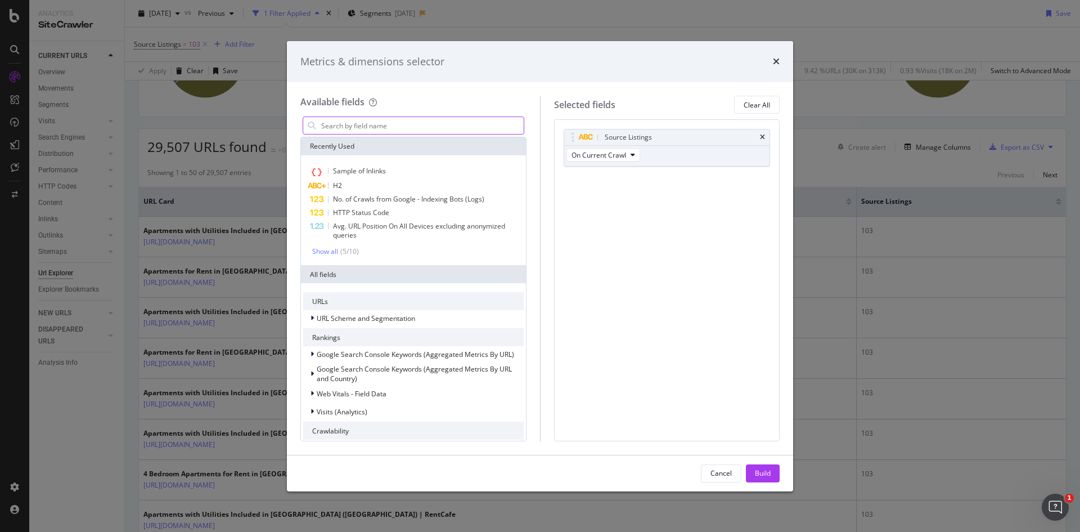
click at [368, 120] on input "modal" at bounding box center [422, 125] width 204 height 17
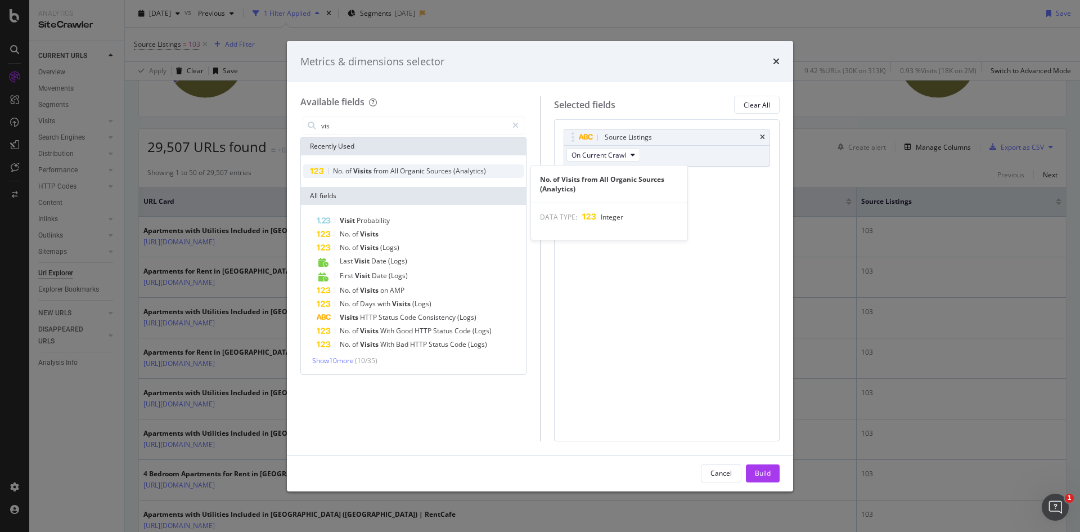
type input "vis"
click at [419, 171] on span "Organic" at bounding box center [413, 171] width 26 height 10
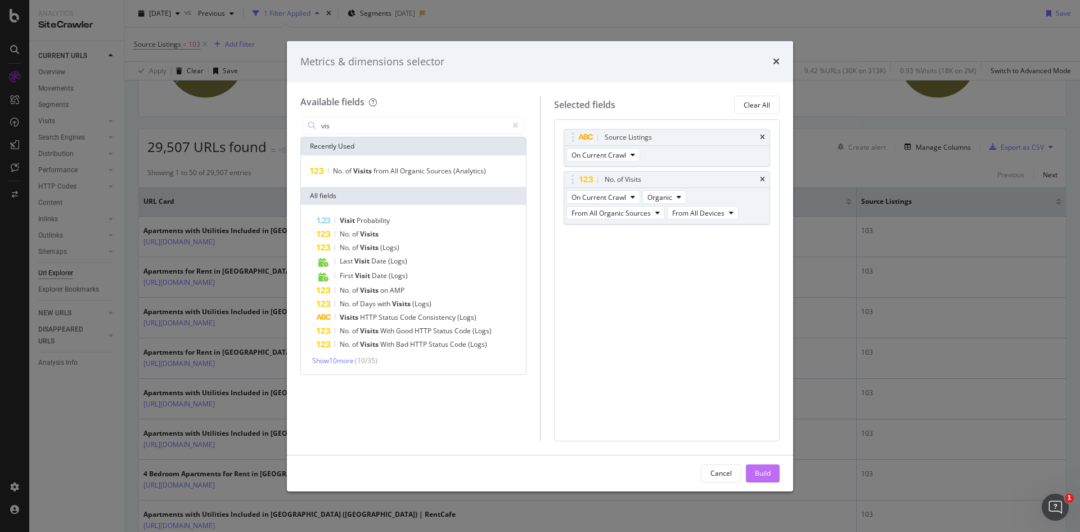
click at [762, 471] on div "Build" at bounding box center [763, 473] width 16 height 10
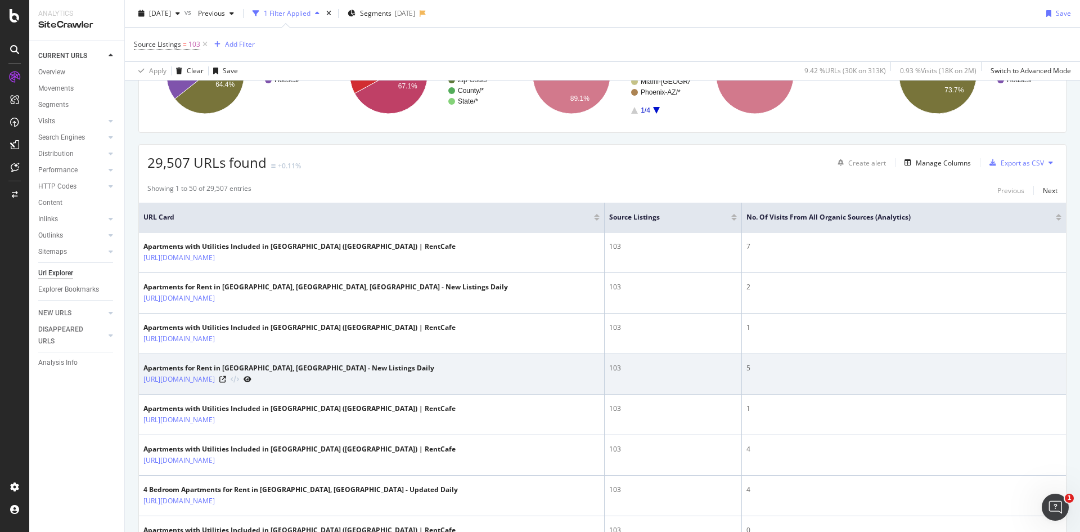
scroll to position [225, 0]
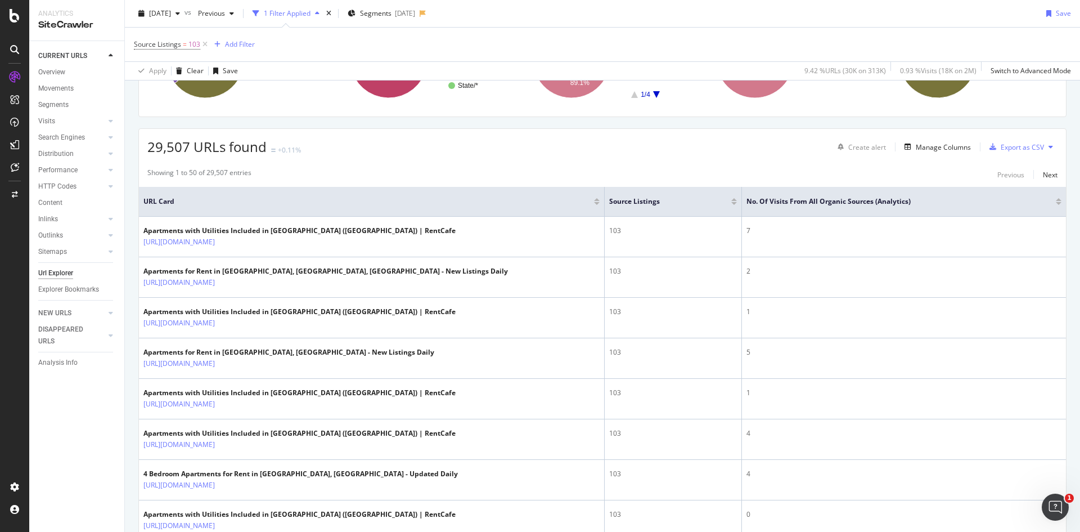
click at [1056, 205] on div at bounding box center [1059, 203] width 6 height 3
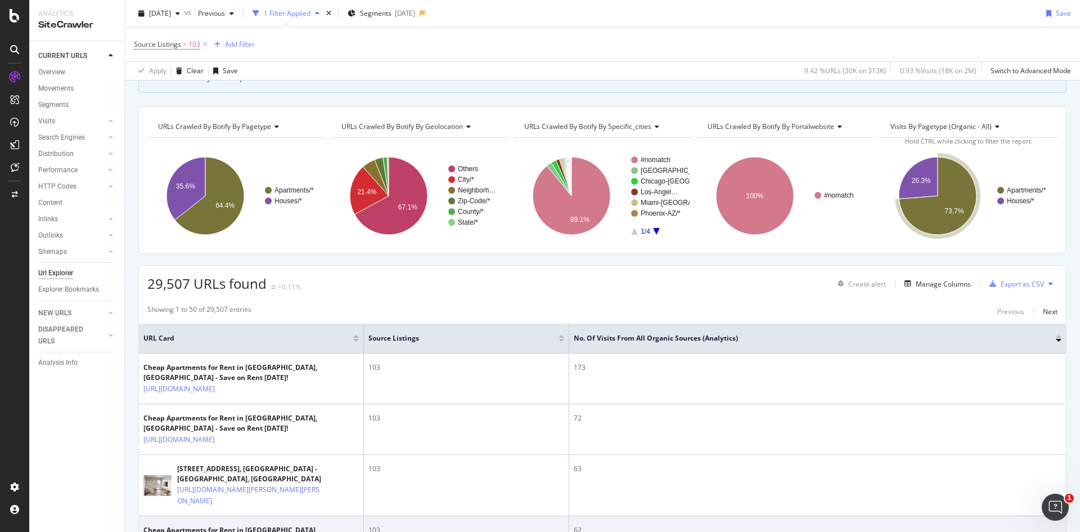
scroll to position [112, 0]
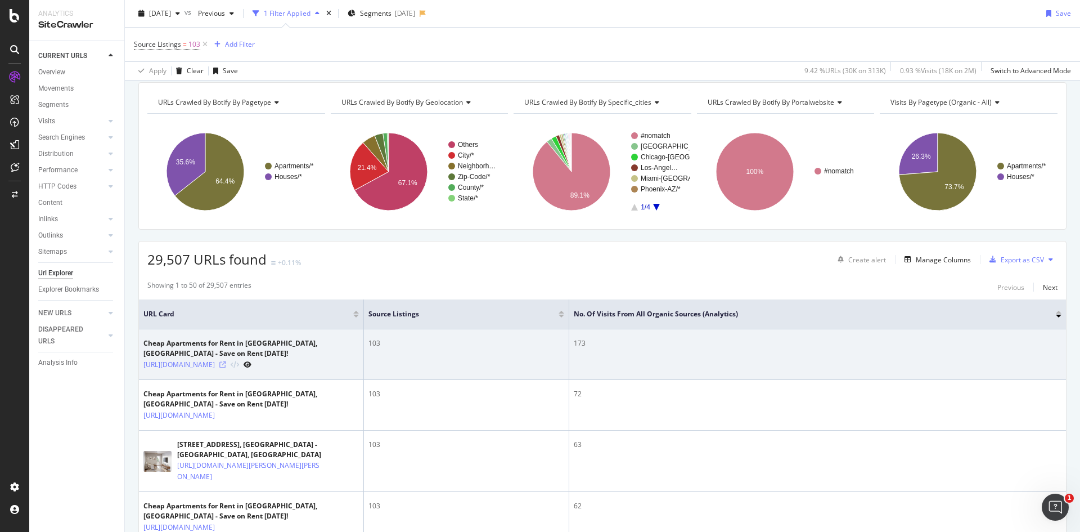
click at [226, 361] on icon at bounding box center [222, 364] width 7 height 7
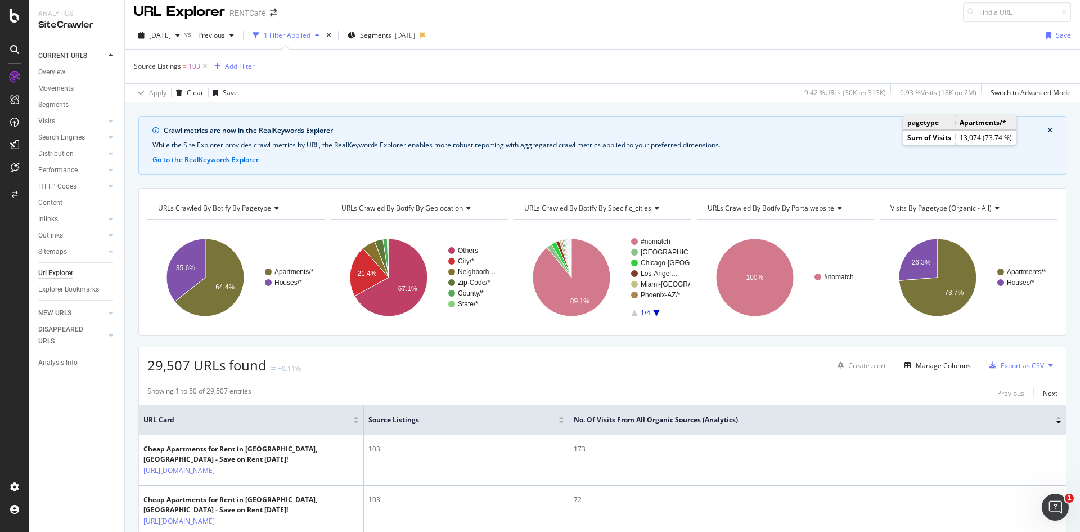
scroll to position [0, 0]
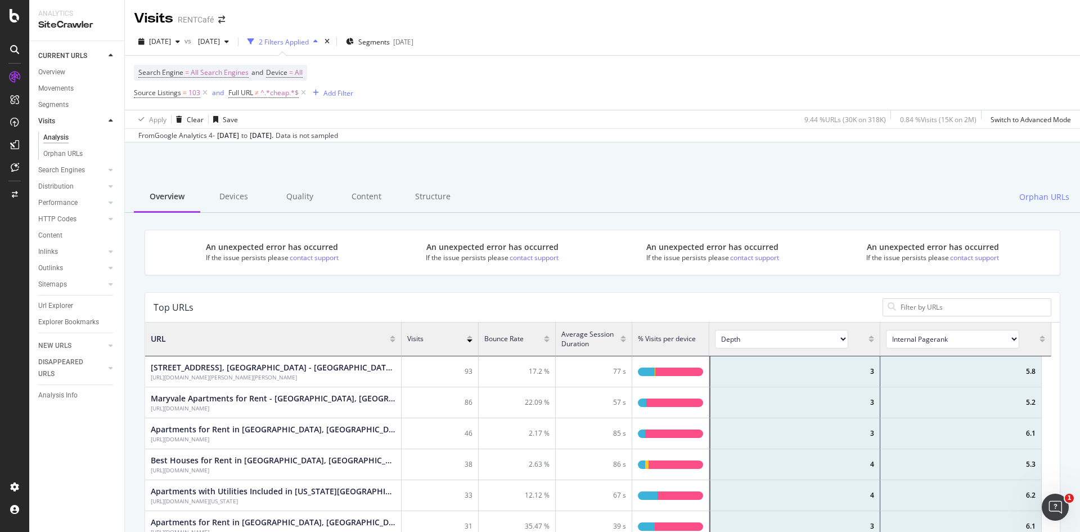
scroll to position [329, 898]
drag, startPoint x: 231, startPoint y: 196, endPoint x: 183, endPoint y: 197, distance: 47.8
click at [231, 196] on div "Devices" at bounding box center [233, 197] width 66 height 31
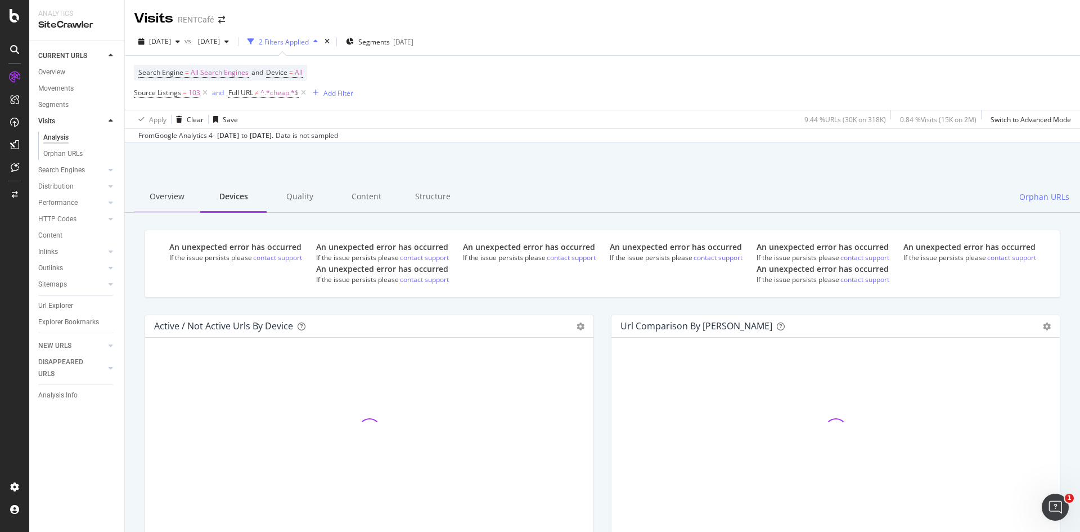
click at [174, 197] on div "Overview" at bounding box center [167, 197] width 66 height 31
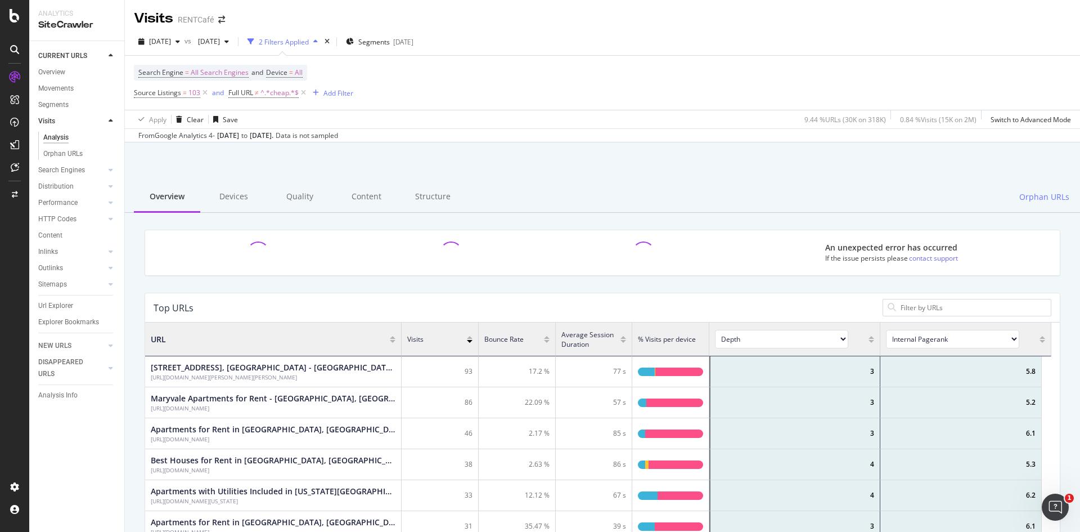
scroll to position [329, 898]
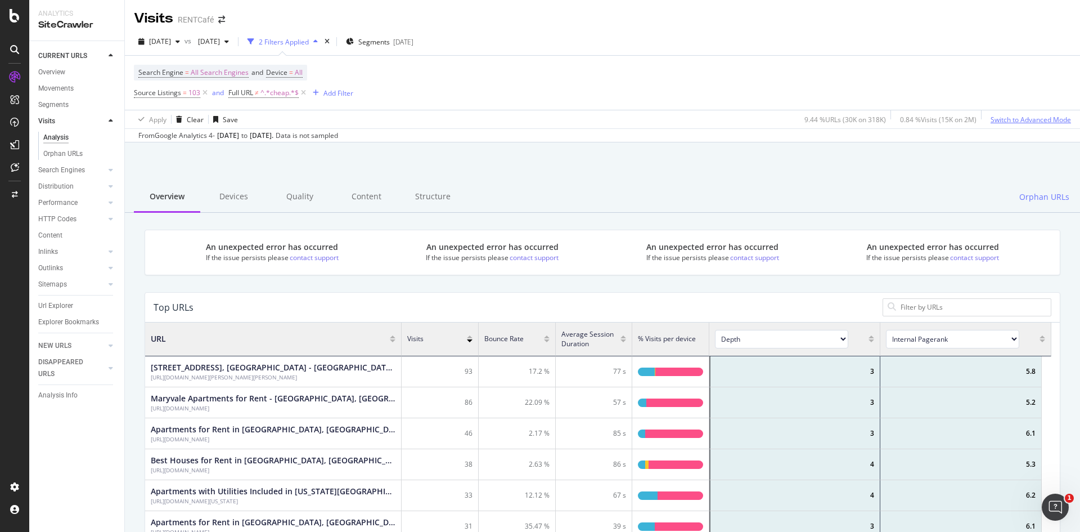
click at [1012, 115] on div "Switch to Advanced Mode" at bounding box center [1030, 120] width 80 height 10
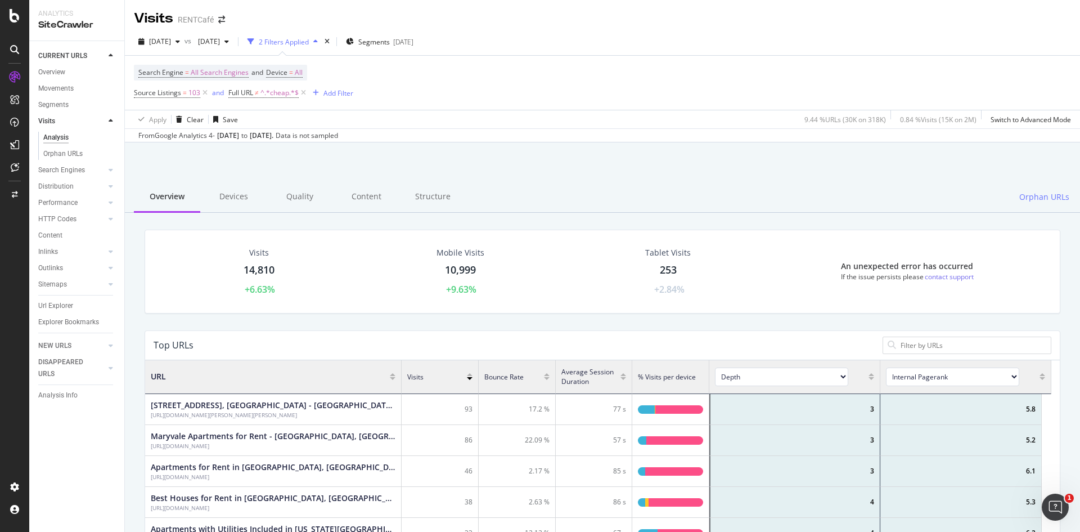
scroll to position [281, 0]
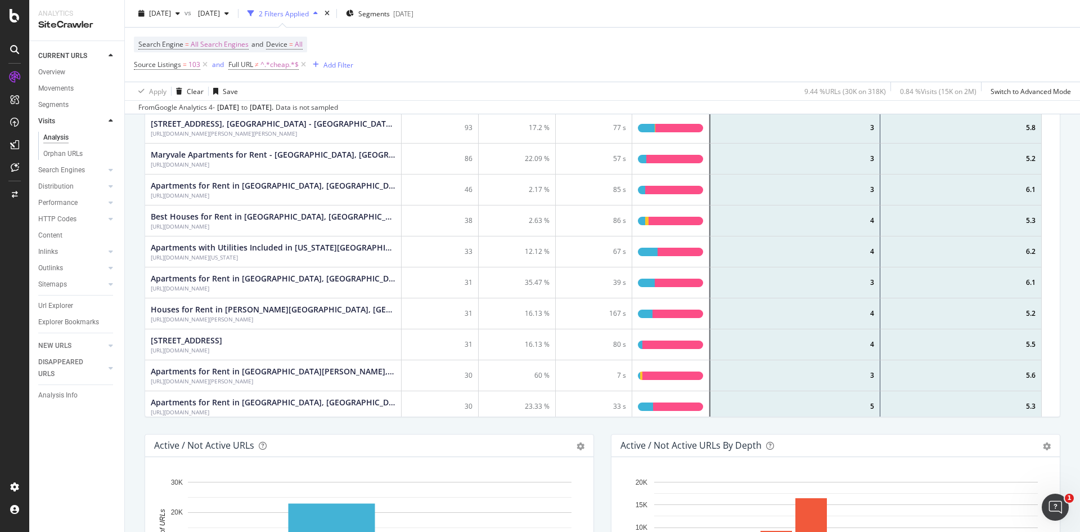
drag, startPoint x: 327, startPoint y: 288, endPoint x: 150, endPoint y: 292, distance: 177.8
click at [150, 292] on div "Apartments for Rent in Killeen, Upshur County, TX - New Listings Daily https://…" at bounding box center [273, 282] width 256 height 31
copy div "[URL][DOMAIN_NAME]"
